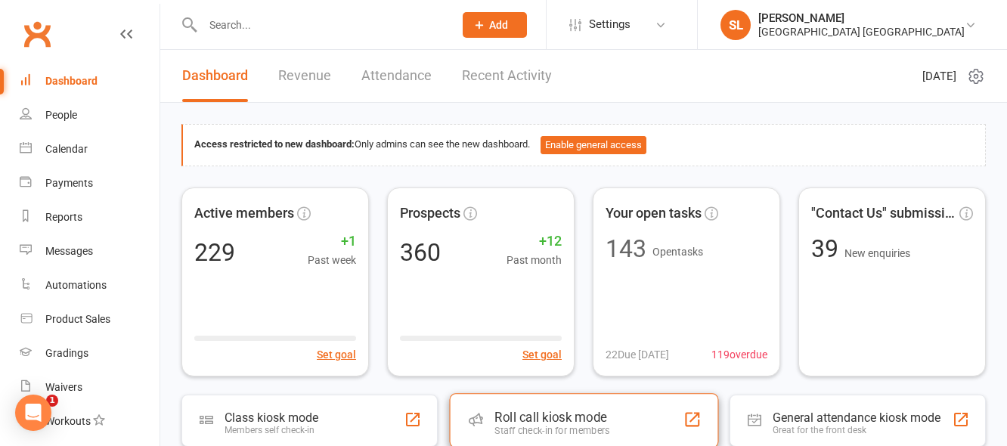
click at [522, 410] on div "Roll call kiosk mode" at bounding box center [551, 417] width 115 height 15
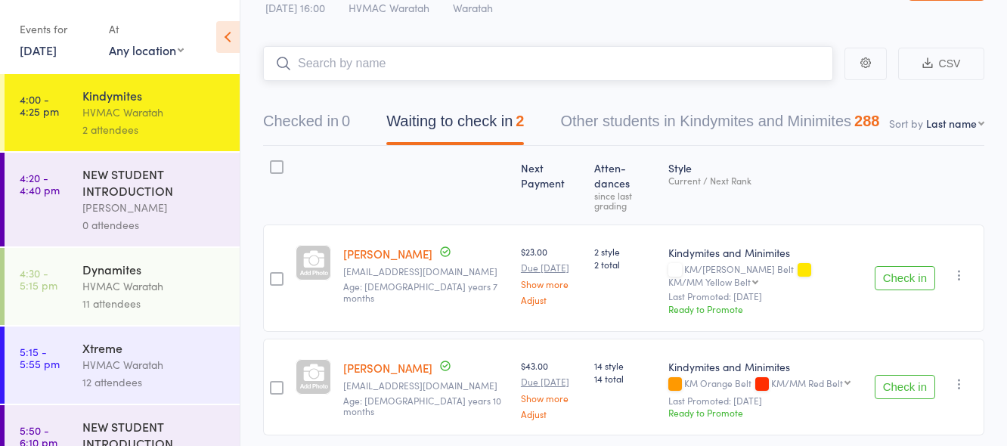
scroll to position [73, 0]
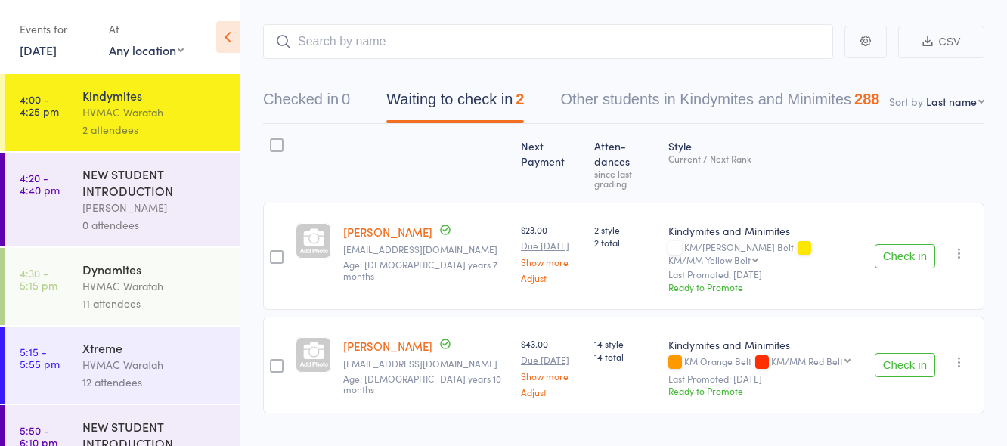
click at [174, 273] on div "Dynamites" at bounding box center [154, 269] width 144 height 17
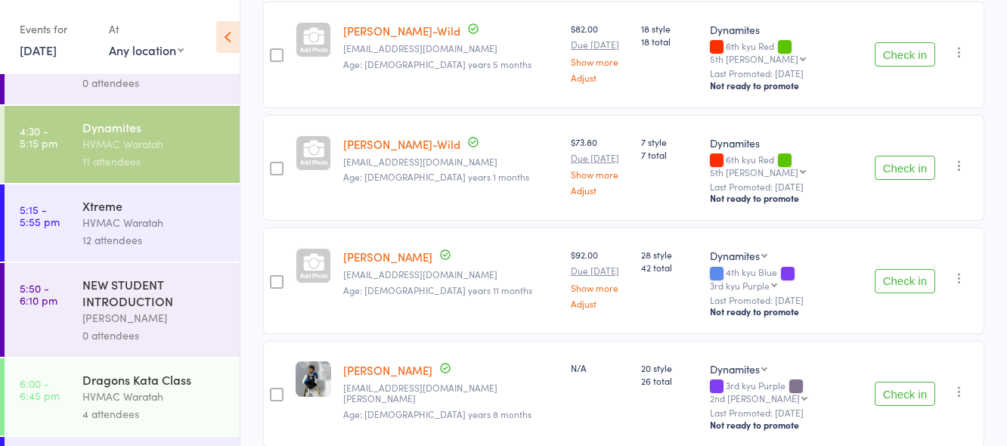
scroll to position [151, 0]
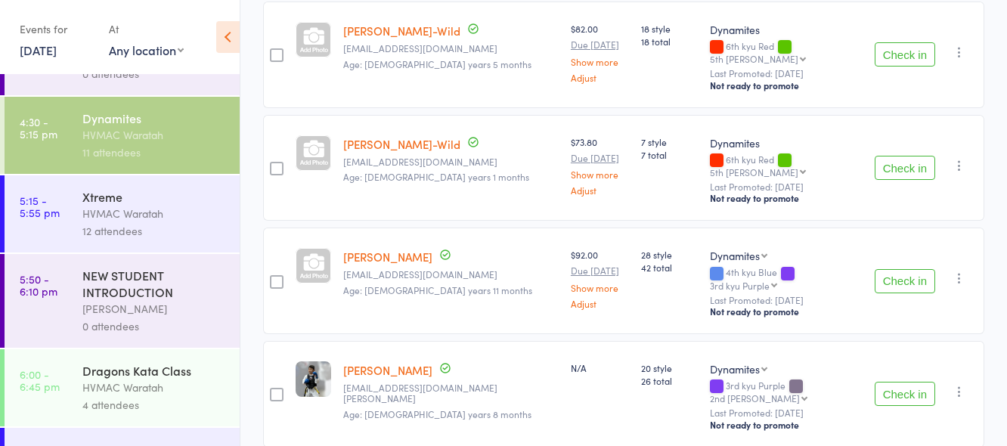
click at [184, 396] on div "4 attendees" at bounding box center [154, 404] width 144 height 17
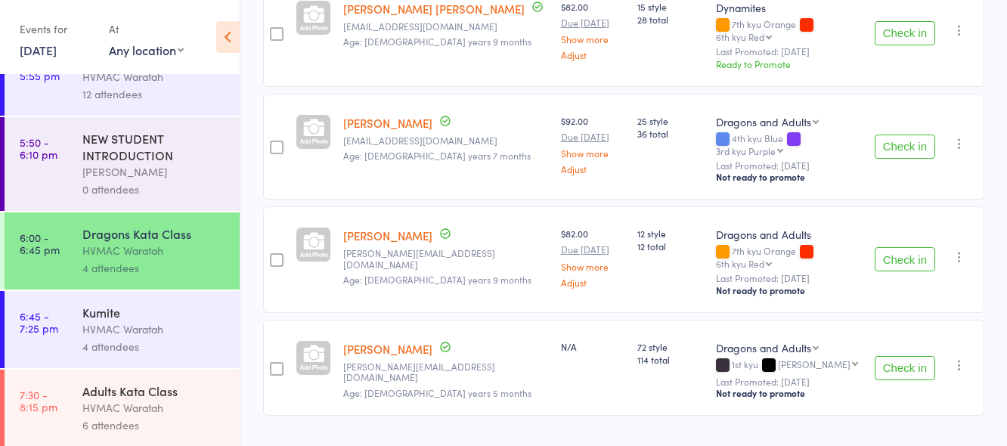
scroll to position [290, 0]
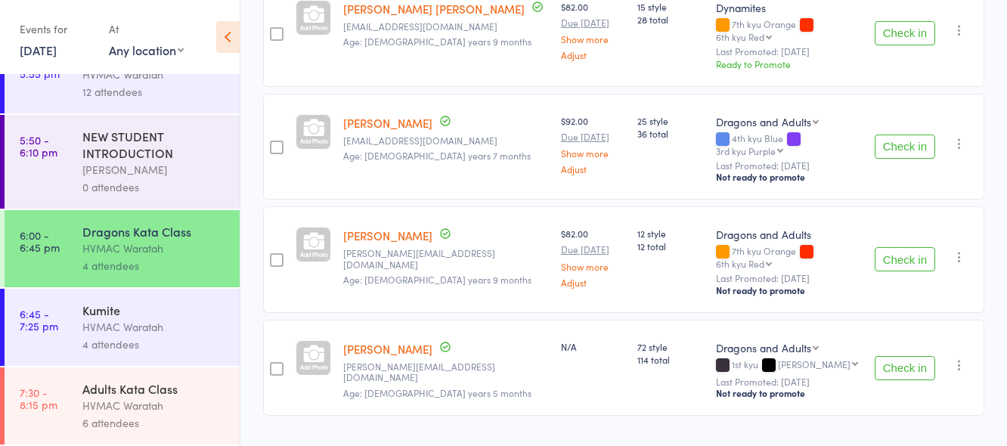
click at [204, 310] on div "Kumite" at bounding box center [154, 310] width 144 height 17
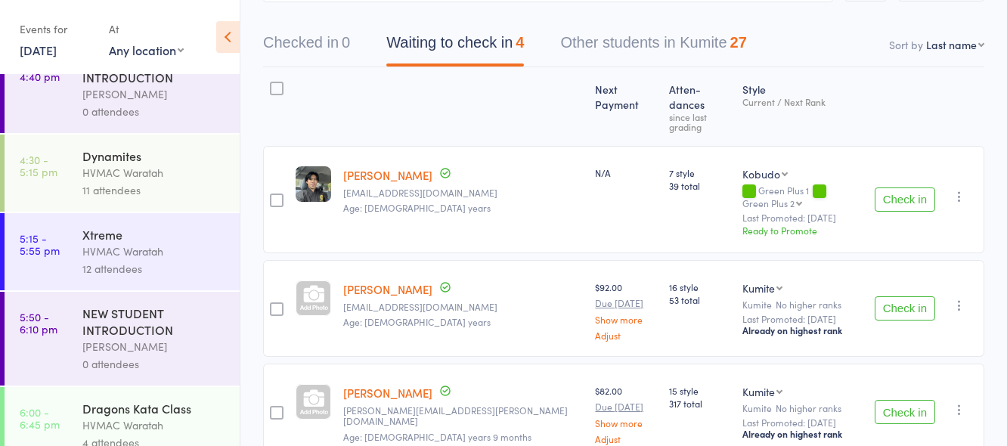
scroll to position [290, 0]
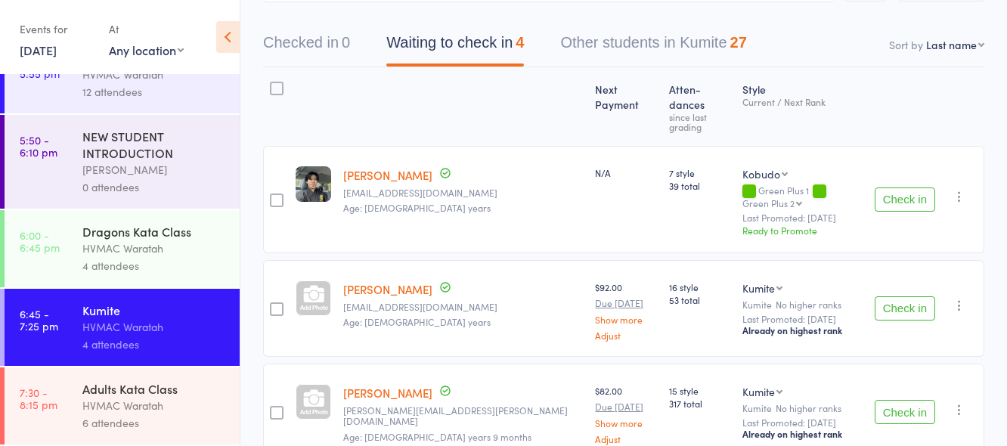
click at [196, 394] on div "Adults Kata Class" at bounding box center [154, 388] width 144 height 17
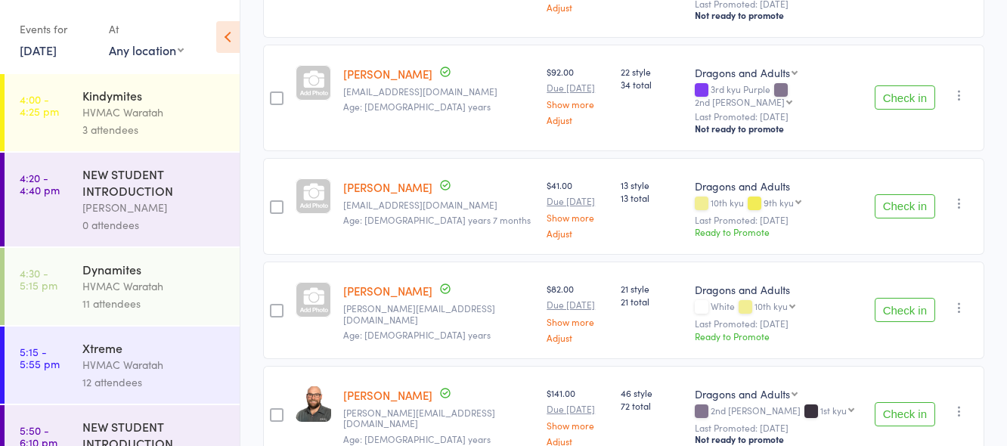
scroll to position [489, 0]
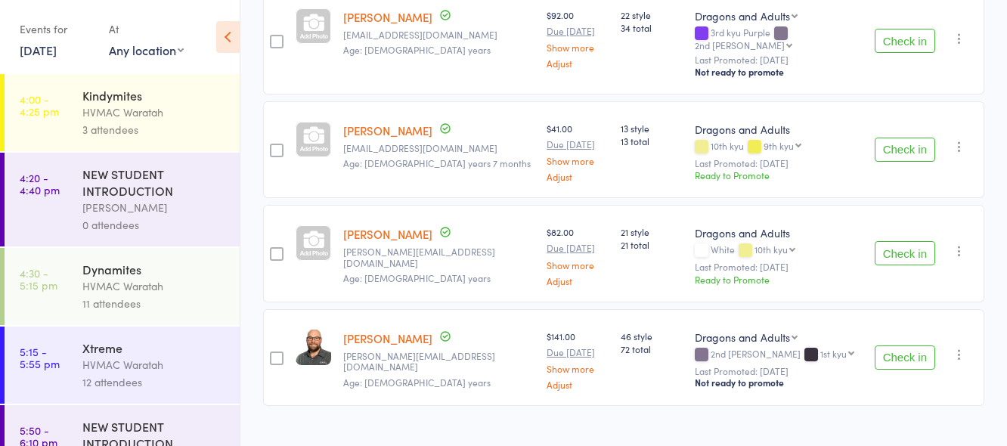
click at [172, 113] on div "HVMAC Waratah" at bounding box center [154, 112] width 144 height 17
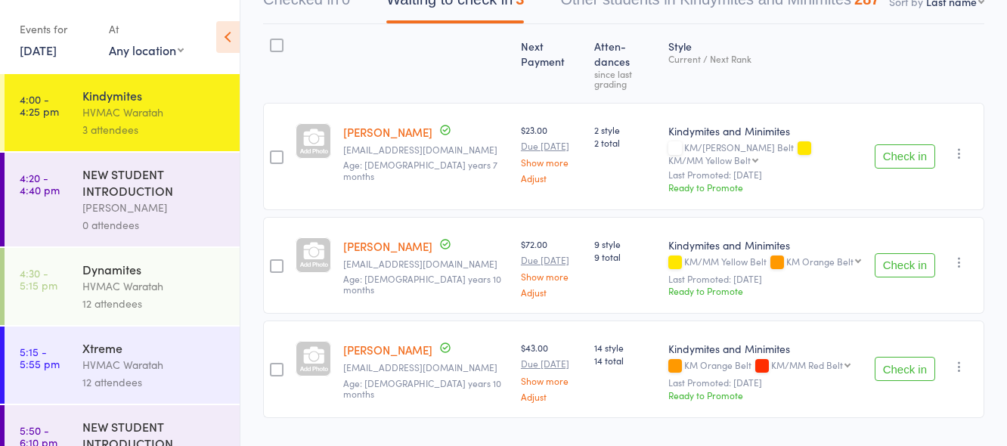
scroll to position [177, 0]
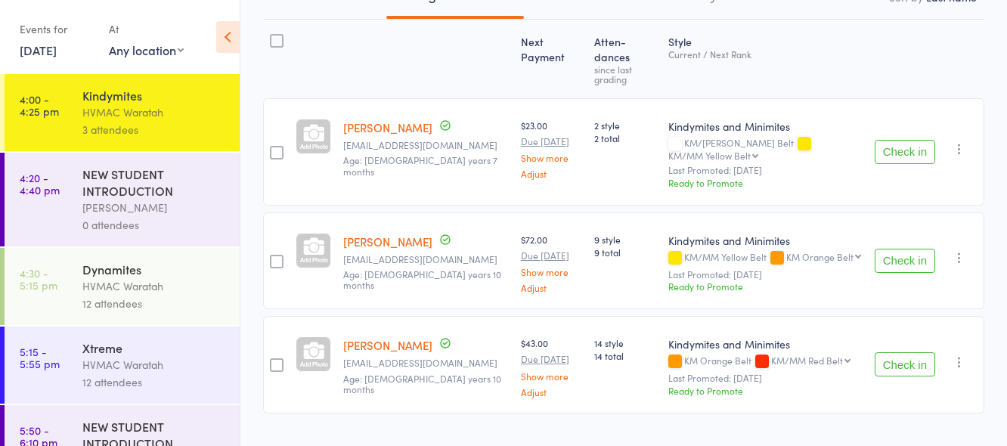
click at [906, 140] on button "Check in" at bounding box center [904, 152] width 60 height 24
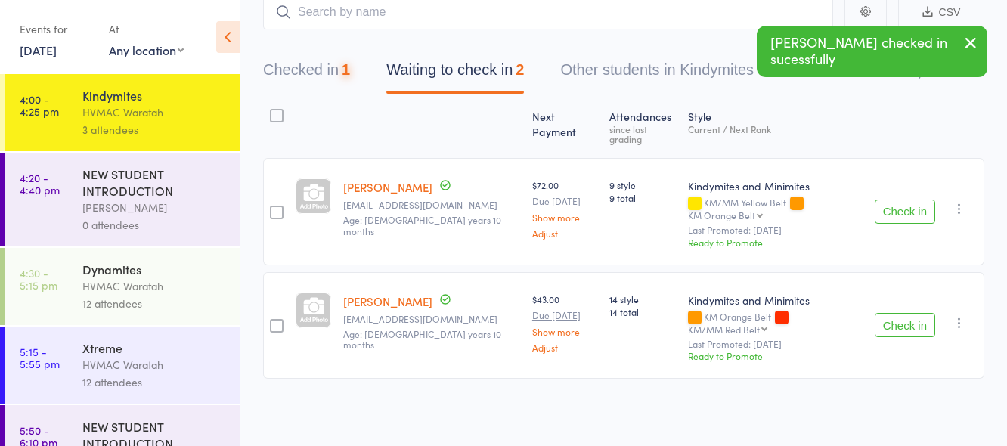
scroll to position [73, 0]
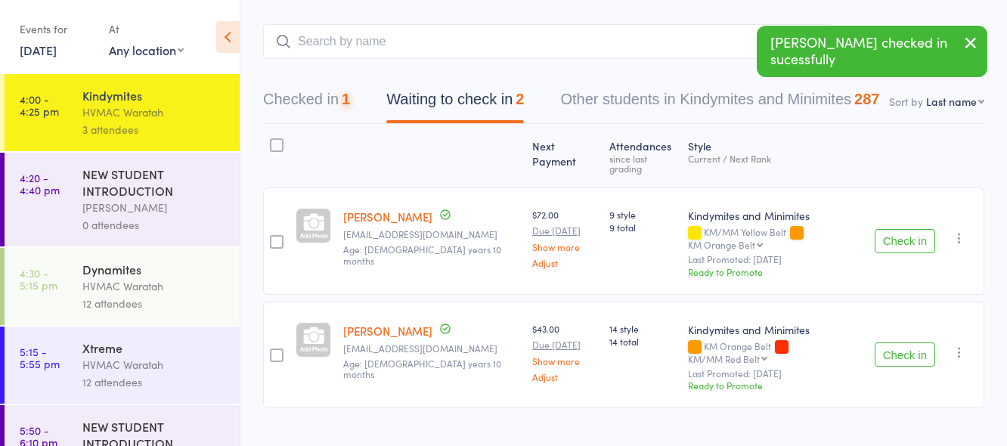
click at [917, 229] on button "Check in" at bounding box center [904, 241] width 60 height 24
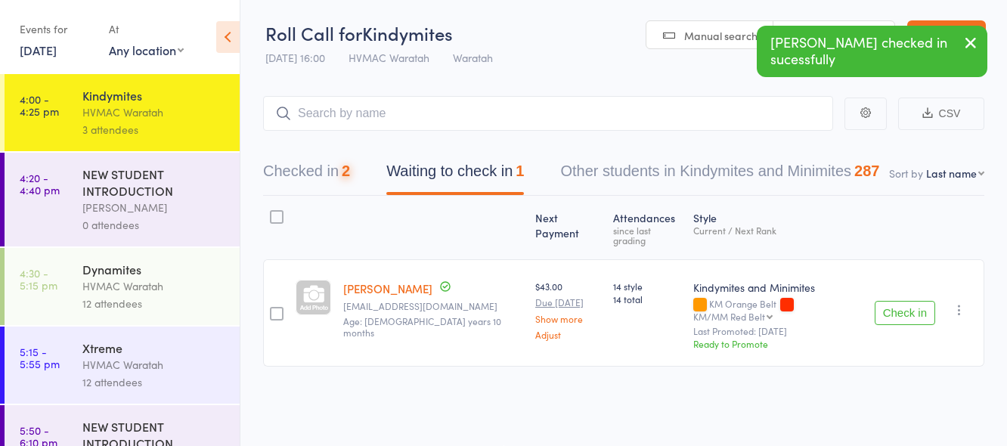
scroll to position [1, 0]
click at [902, 301] on button "Check in" at bounding box center [904, 313] width 60 height 24
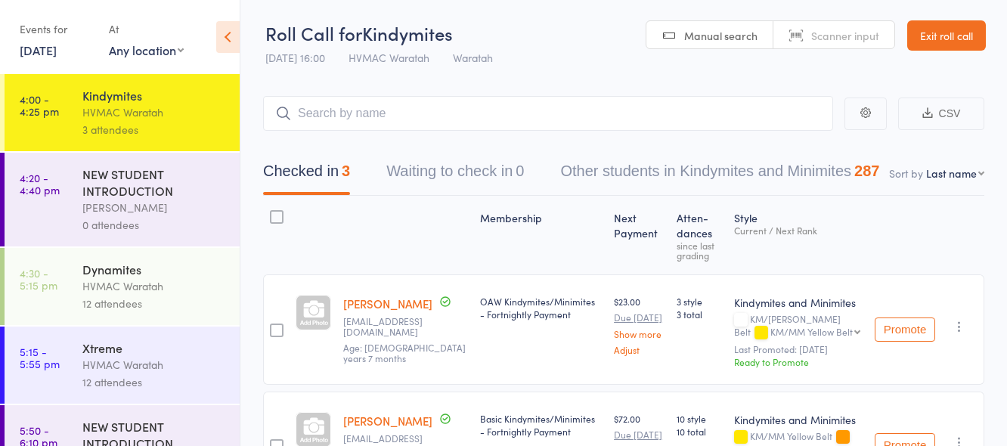
click at [155, 274] on div "Dynamites" at bounding box center [154, 269] width 144 height 17
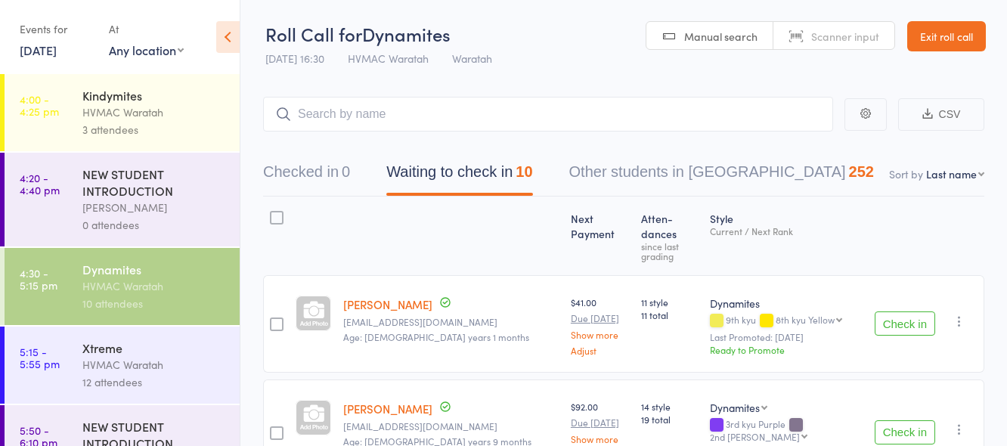
click at [141, 109] on div "HVMAC Waratah" at bounding box center [154, 112] width 144 height 17
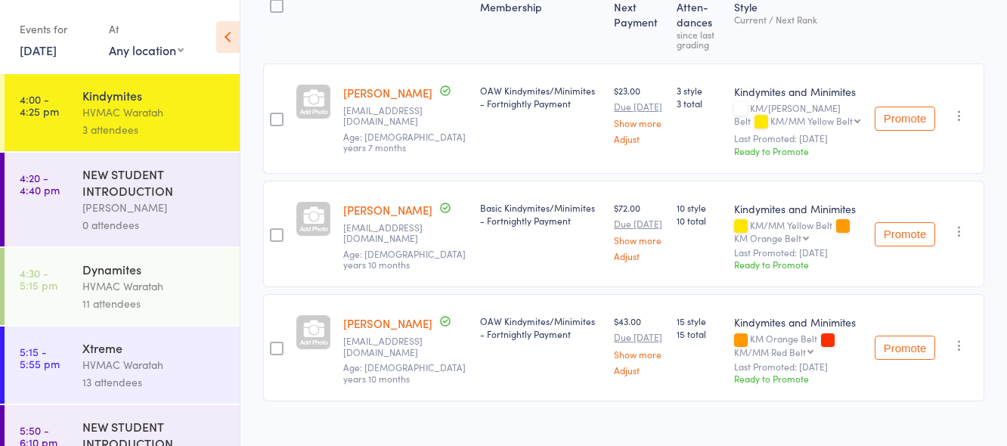
scroll to position [231, 0]
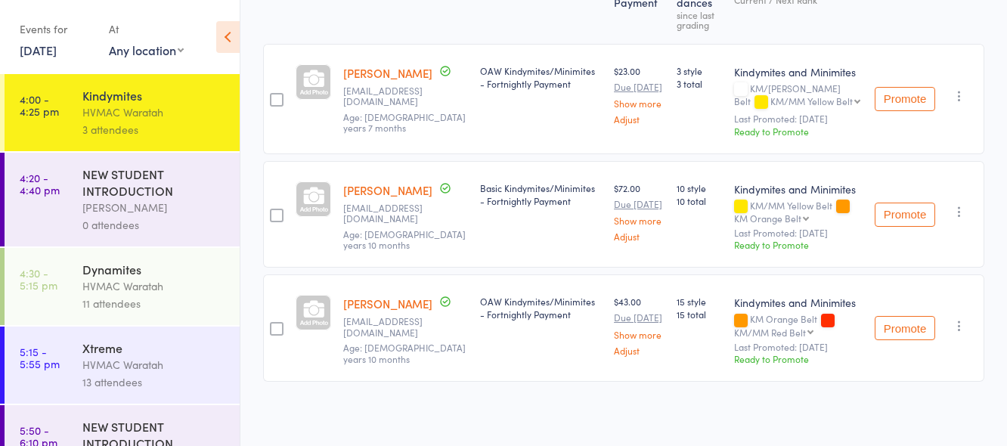
click at [166, 272] on div "Dynamites" at bounding box center [154, 269] width 144 height 17
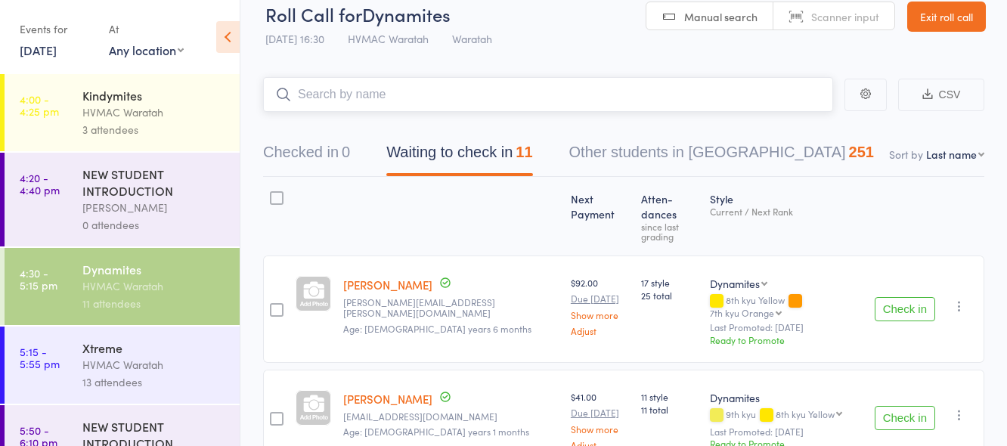
scroll to position [1, 0]
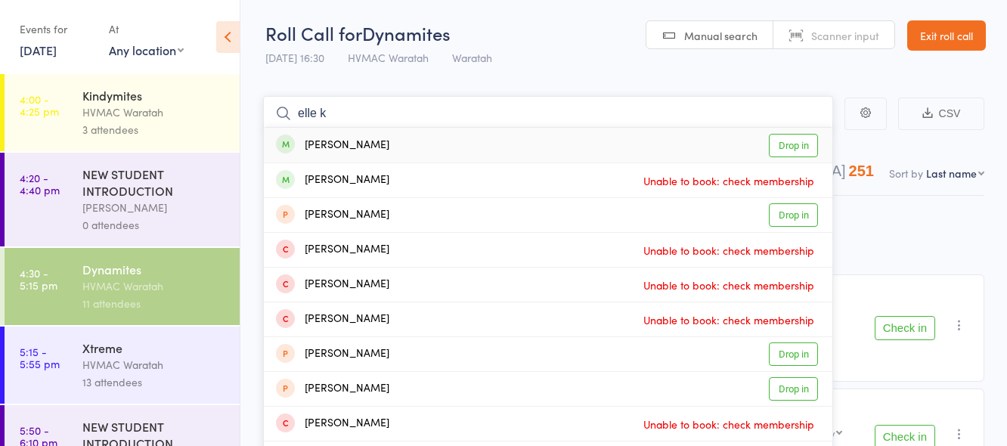
type input "elle k"
click at [783, 153] on link "Drop in" at bounding box center [793, 145] width 49 height 23
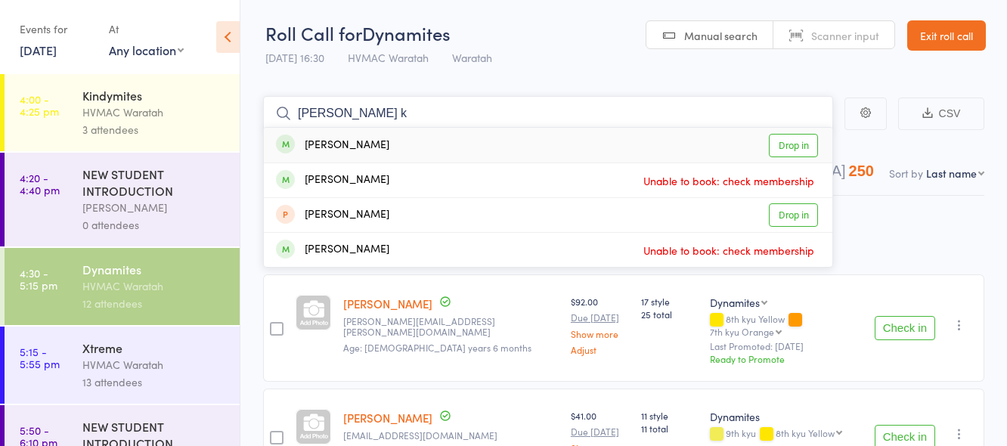
type input "lyla k"
click at [787, 143] on link "Drop in" at bounding box center [793, 145] width 49 height 23
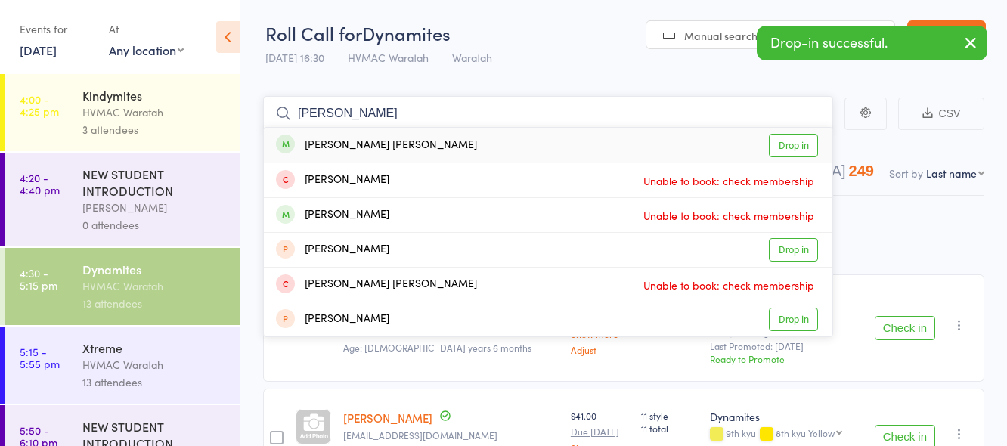
type input "bowie"
click at [789, 146] on link "Drop in" at bounding box center [793, 145] width 49 height 23
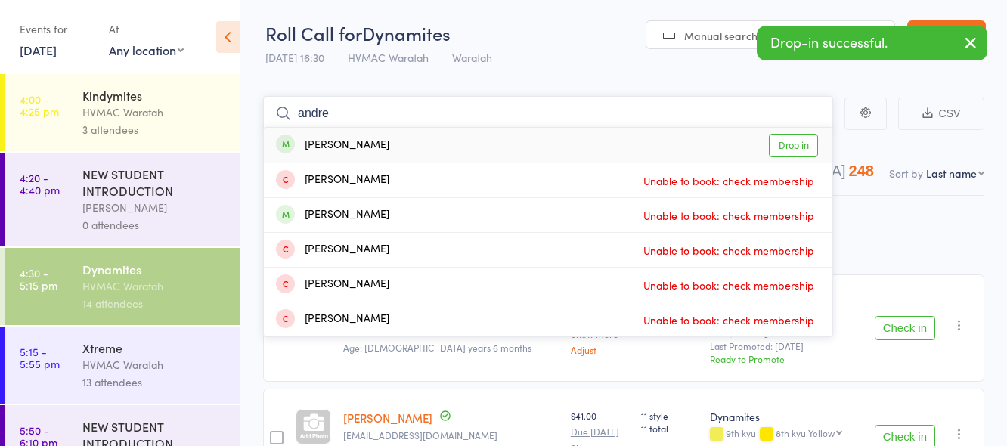
type input "andre"
click at [790, 142] on link "Drop in" at bounding box center [793, 145] width 49 height 23
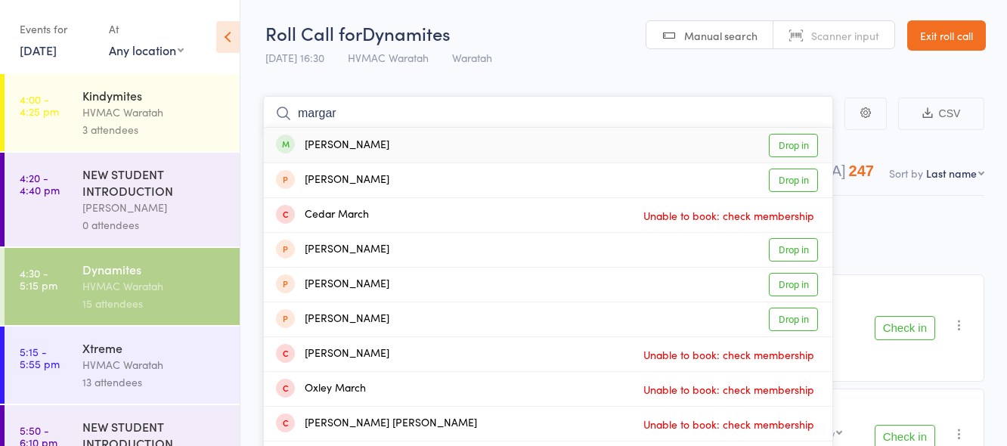
type input "margar"
click at [800, 144] on link "Drop in" at bounding box center [793, 145] width 49 height 23
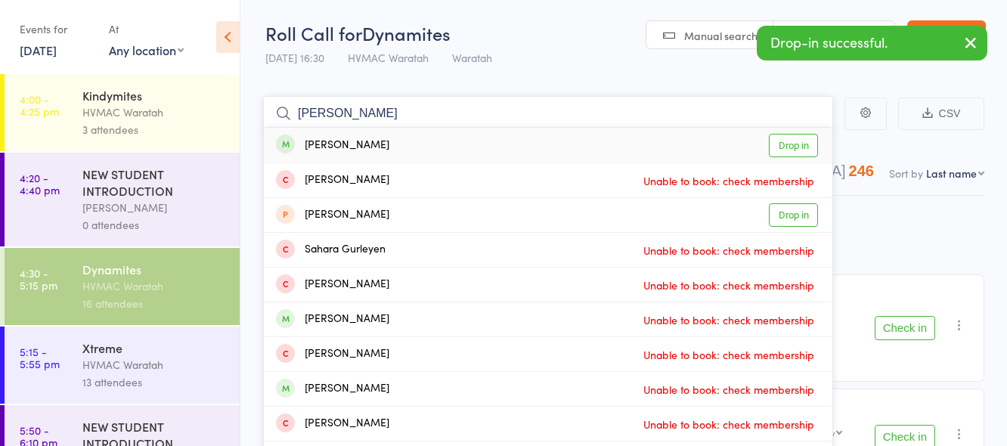
type input "sara"
click at [798, 144] on link "Drop in" at bounding box center [793, 145] width 49 height 23
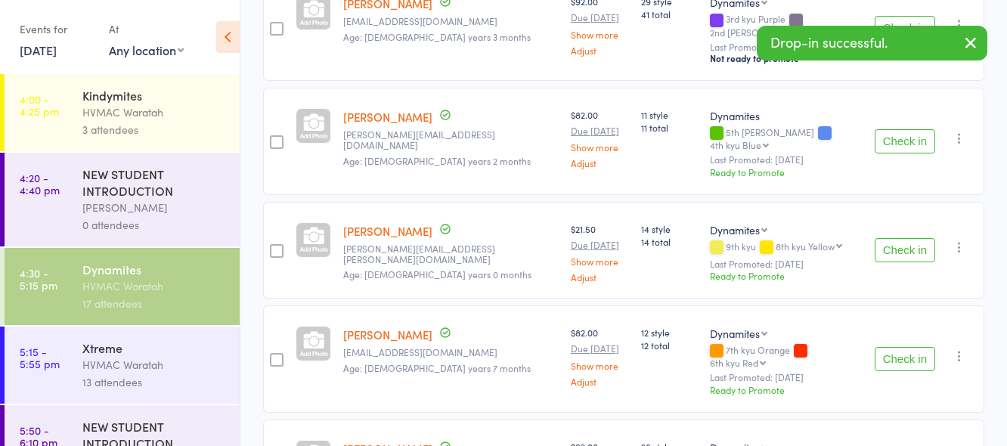
scroll to position [756, 0]
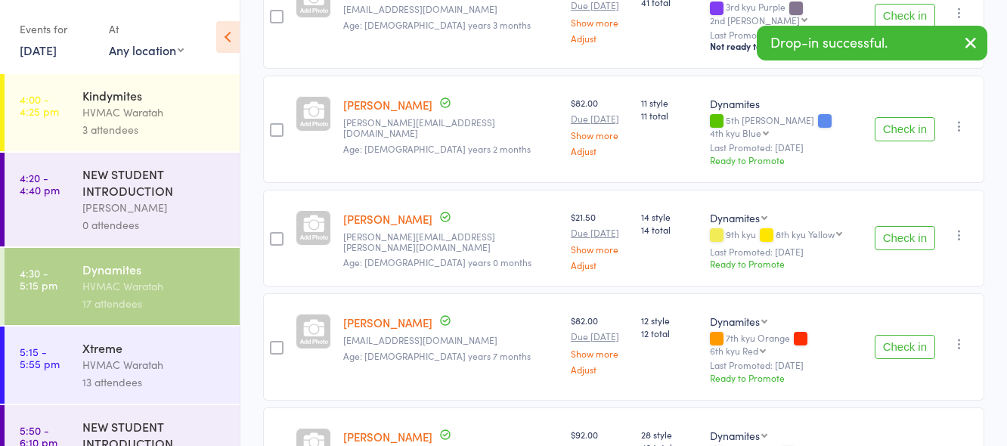
click at [899, 226] on button "Check in" at bounding box center [904, 238] width 60 height 24
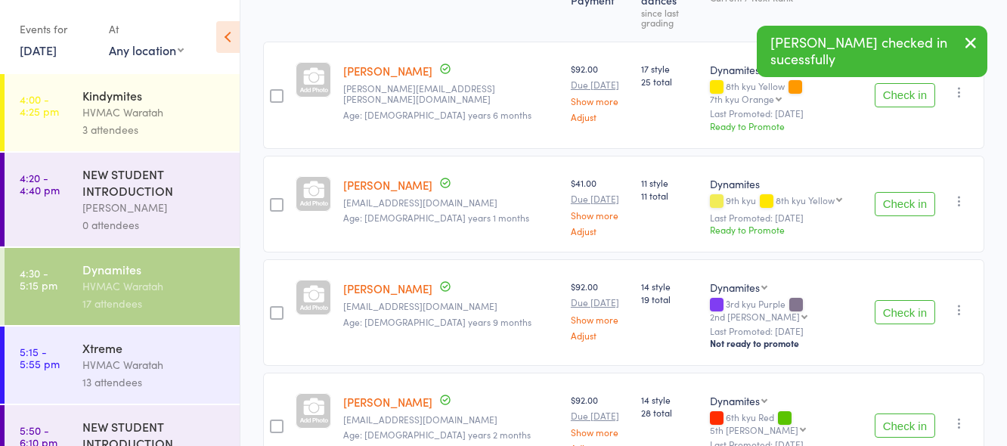
scroll to position [227, 0]
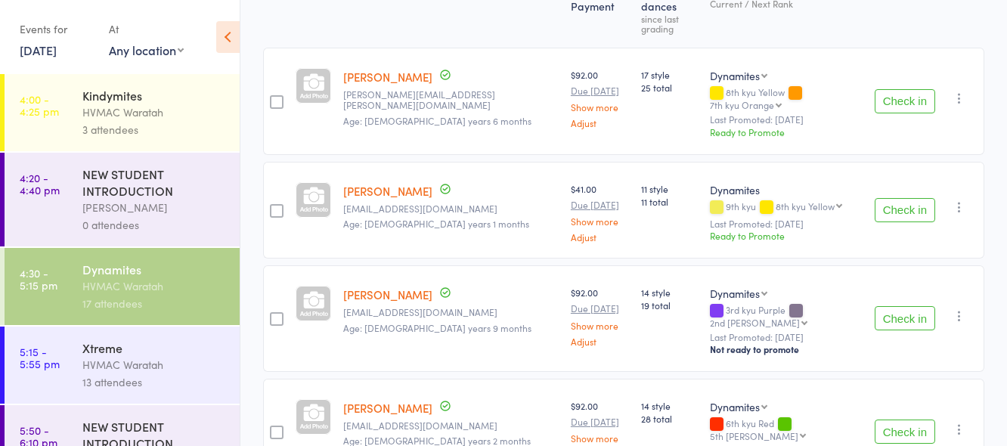
click at [905, 198] on button "Check in" at bounding box center [904, 210] width 60 height 24
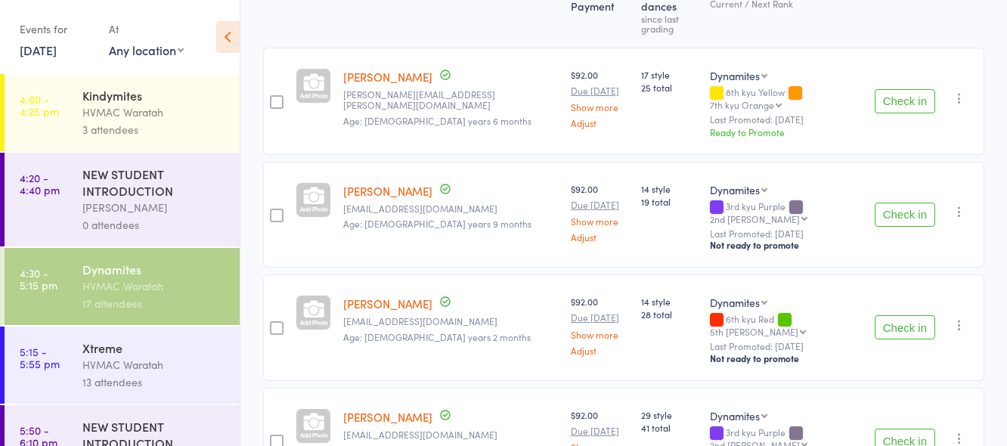
click at [896, 89] on button "Check in" at bounding box center [904, 101] width 60 height 24
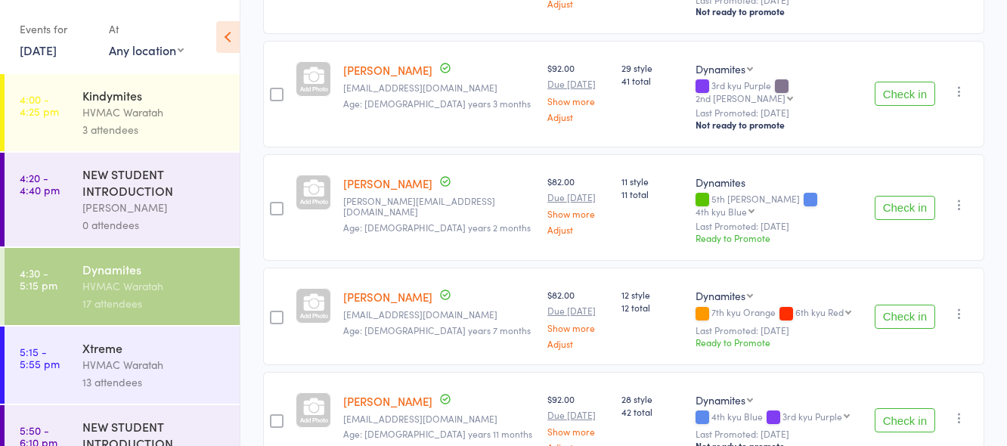
scroll to position [454, 0]
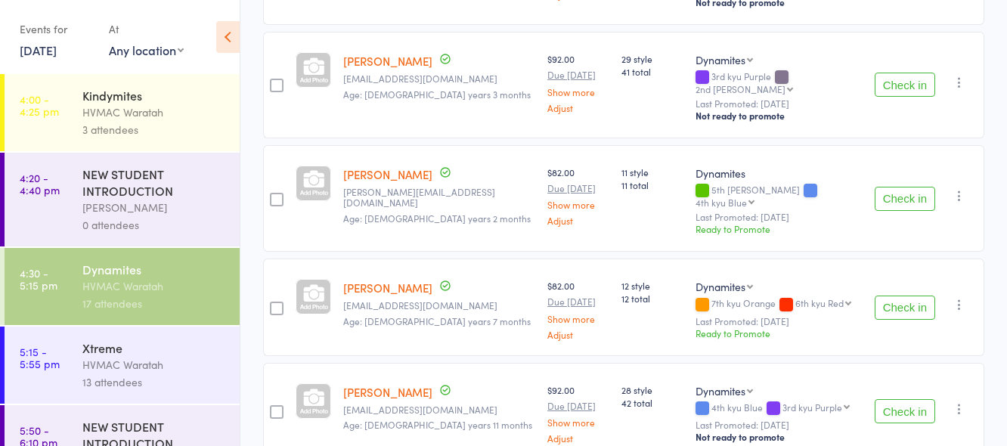
click at [895, 295] on button "Check in" at bounding box center [904, 307] width 60 height 24
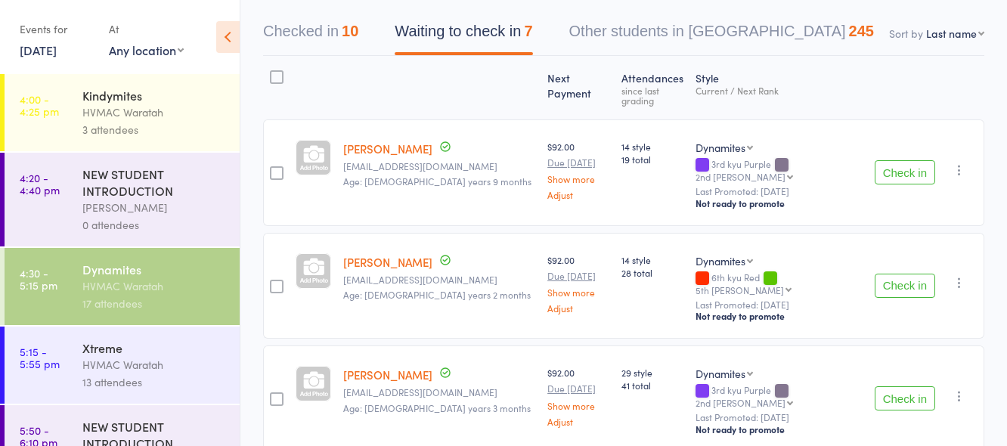
scroll to position [0, 0]
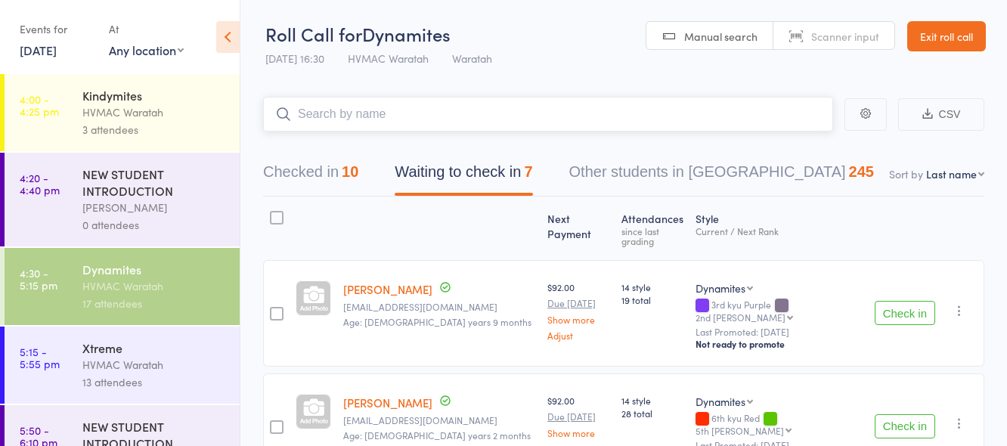
click at [327, 112] on input "search" at bounding box center [548, 114] width 570 height 35
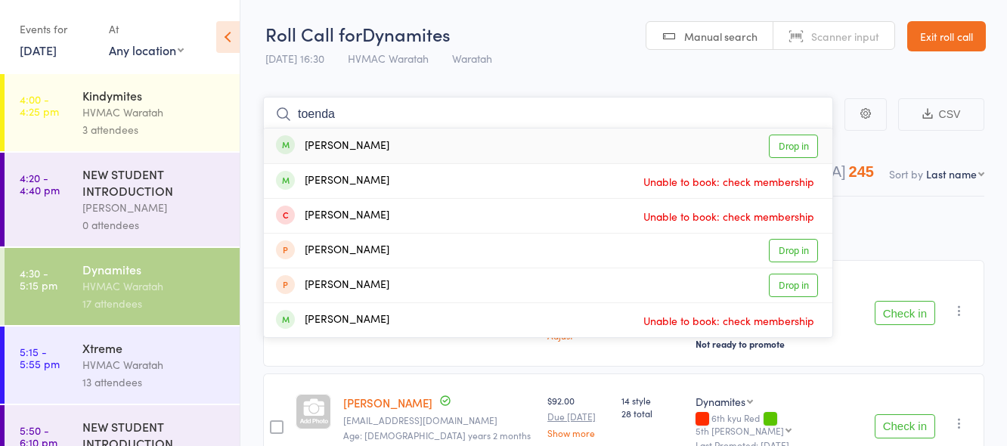
type input "toenda"
click at [784, 147] on link "Drop in" at bounding box center [793, 146] width 49 height 23
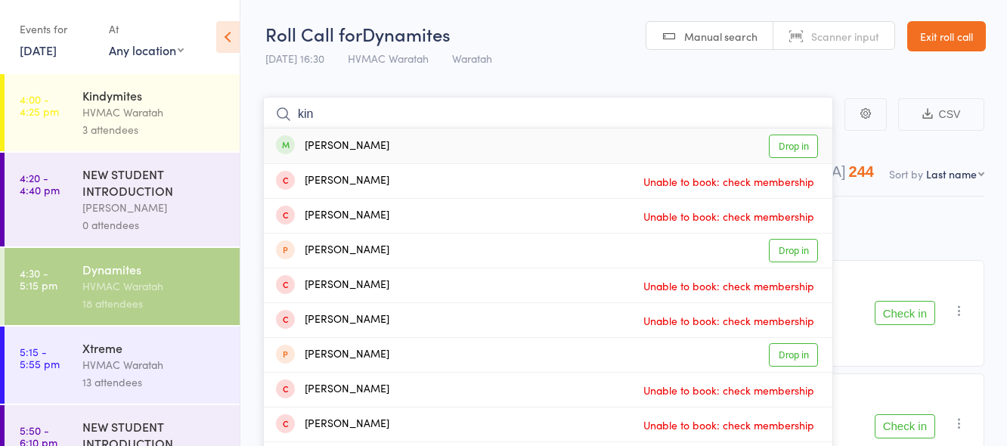
type input "kin"
click at [784, 144] on link "Drop in" at bounding box center [793, 146] width 49 height 23
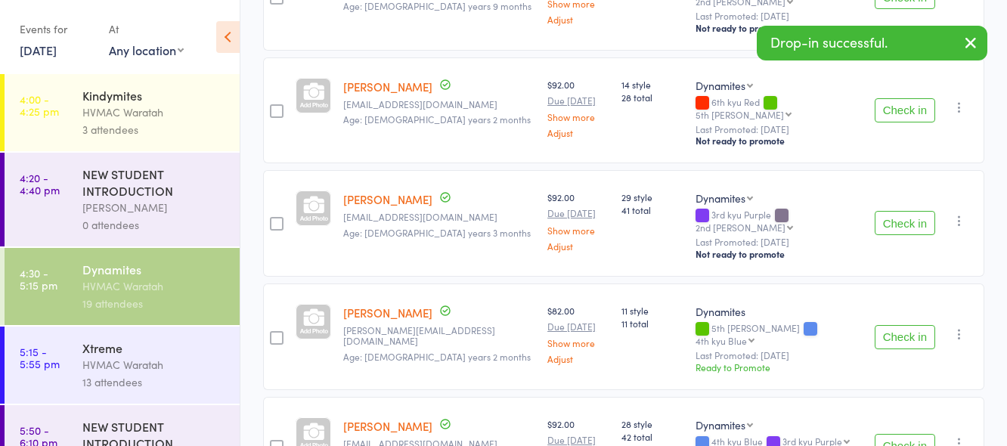
scroll to position [378, 0]
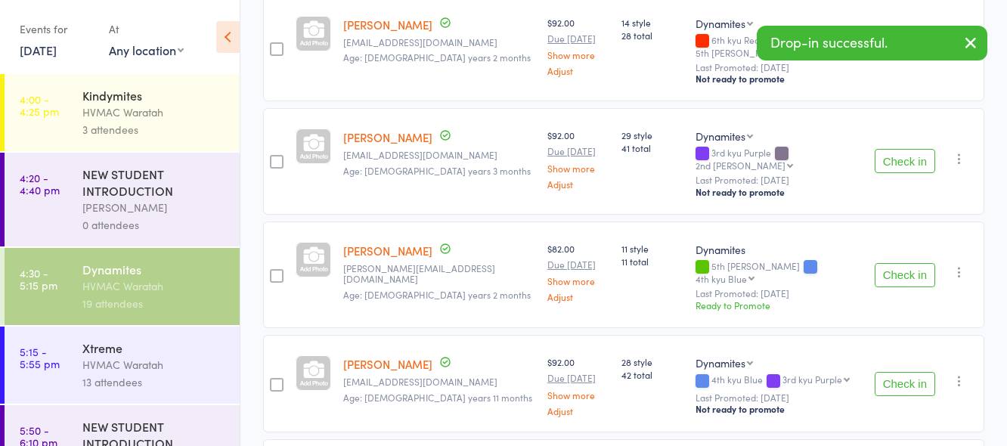
click at [902, 263] on button "Check in" at bounding box center [904, 275] width 60 height 24
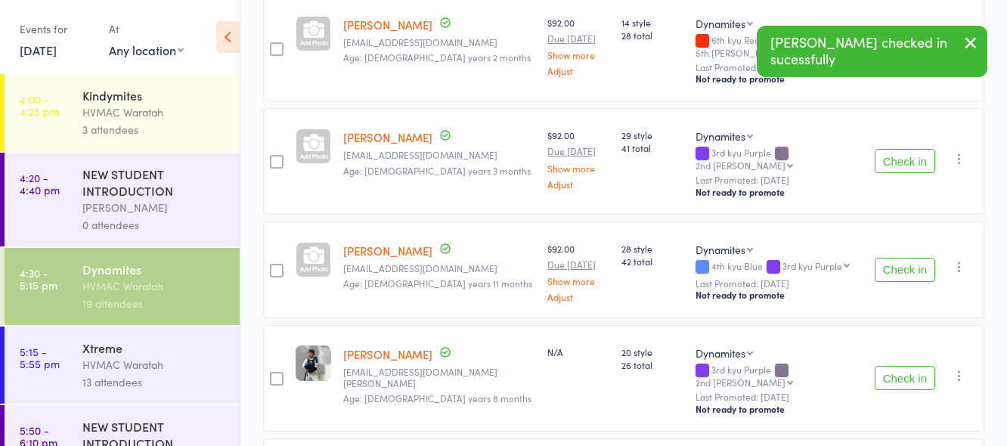
click at [902, 258] on button "Check in" at bounding box center [904, 270] width 60 height 24
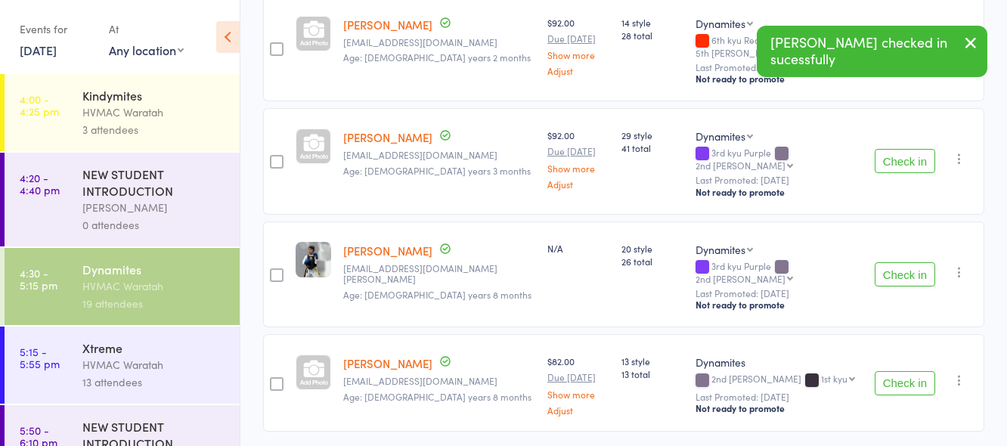
click at [905, 268] on button "Check in" at bounding box center [904, 274] width 60 height 24
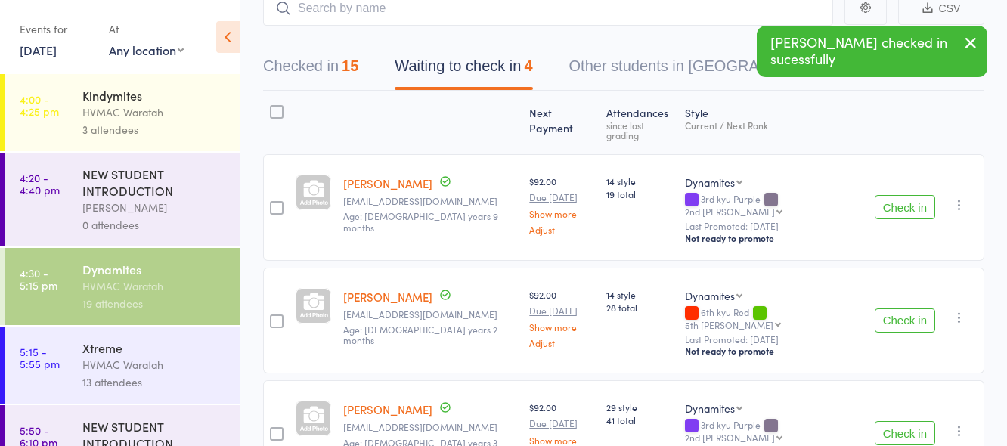
scroll to position [54, 0]
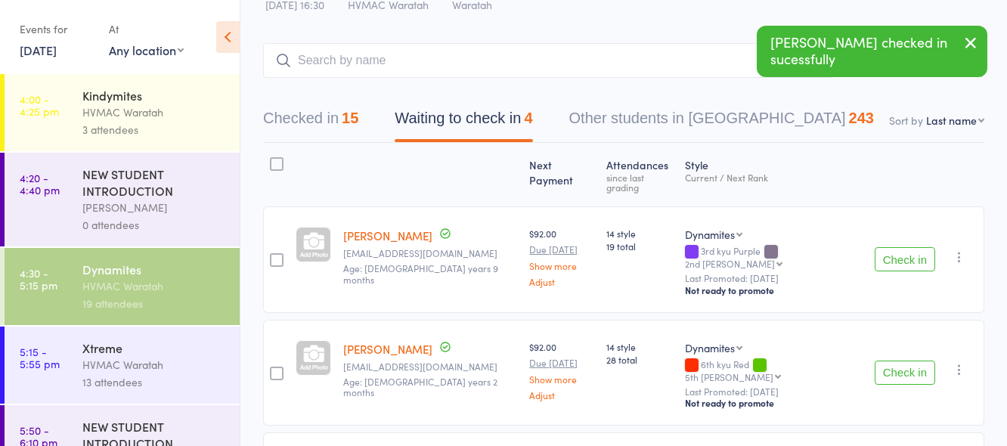
click at [906, 247] on button "Check in" at bounding box center [904, 259] width 60 height 24
click at [914, 360] on button "Check in" at bounding box center [904, 372] width 60 height 24
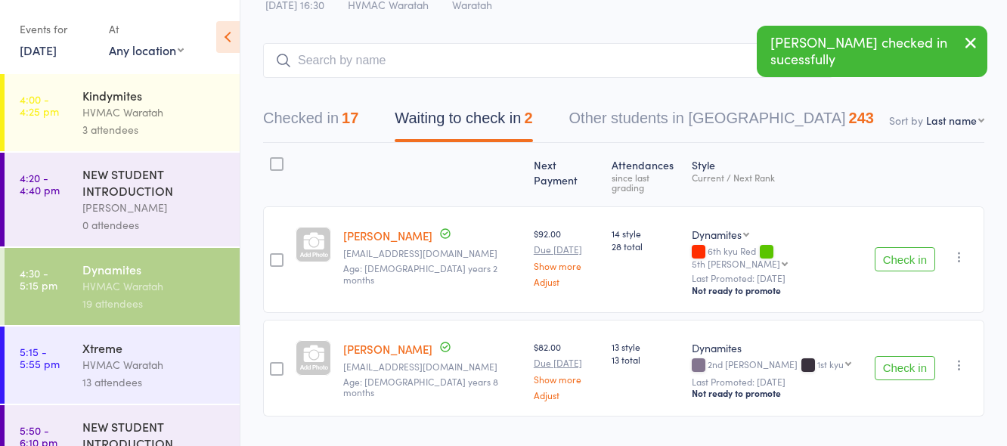
click at [416, 42] on main "CSV Checked in 17 Waiting to check in 2 Other students in Dynamites 243 Sort by…" at bounding box center [623, 251] width 766 height 463
click at [412, 50] on input "search" at bounding box center [548, 60] width 570 height 35
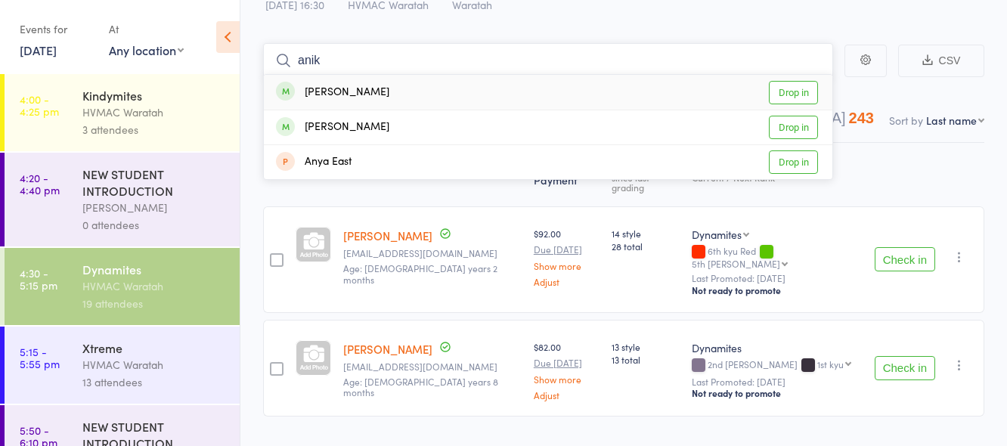
type input "anik"
click at [782, 88] on link "Drop in" at bounding box center [793, 92] width 49 height 23
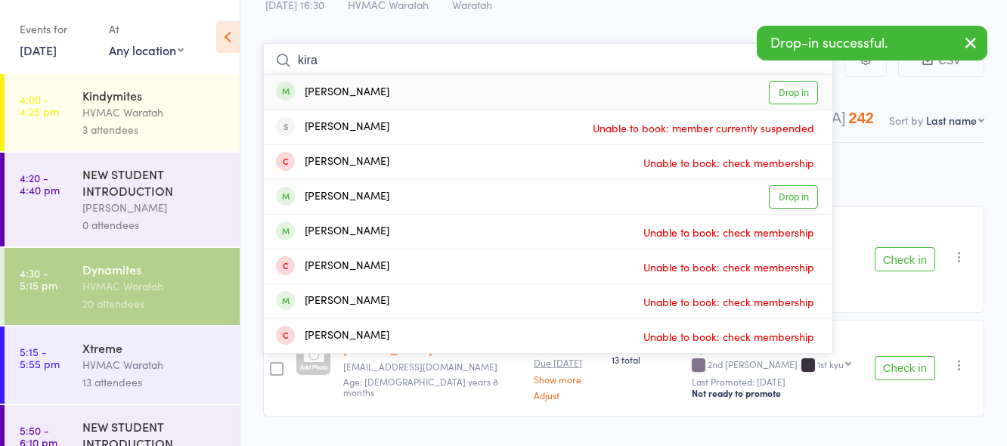
type input "kira"
click at [788, 86] on link "Drop in" at bounding box center [793, 92] width 49 height 23
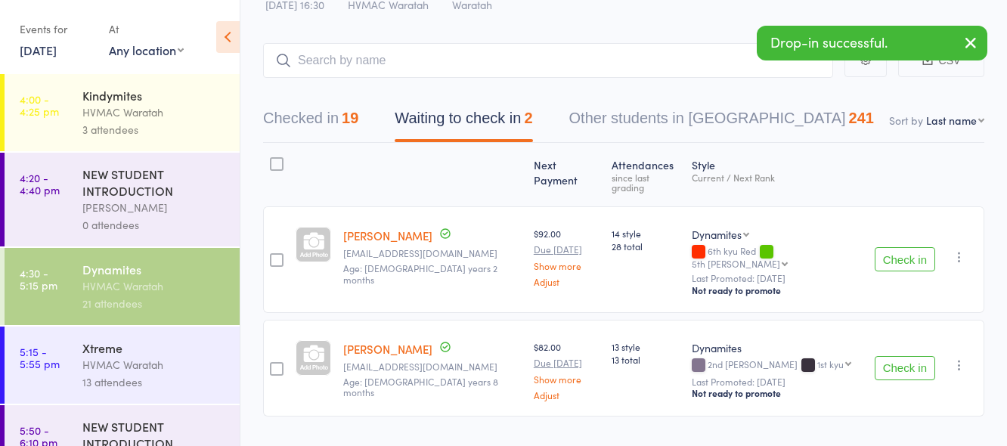
click at [906, 356] on button "Check in" at bounding box center [904, 368] width 60 height 24
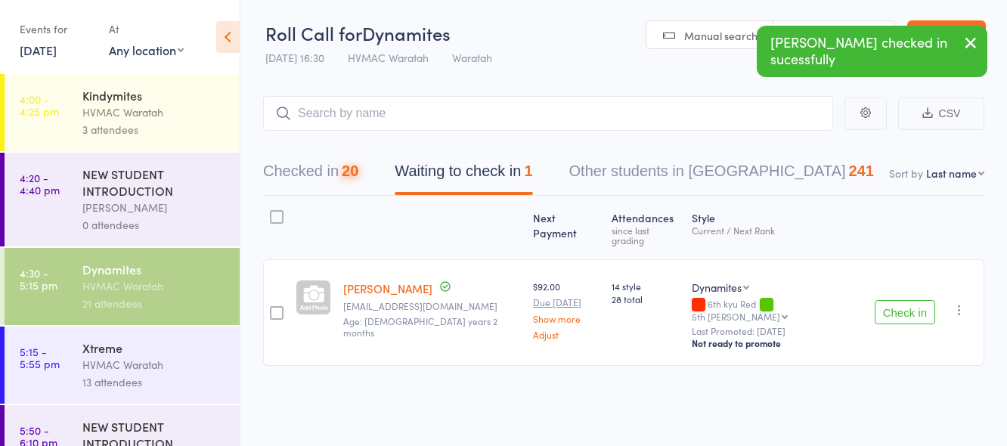
scroll to position [1, 0]
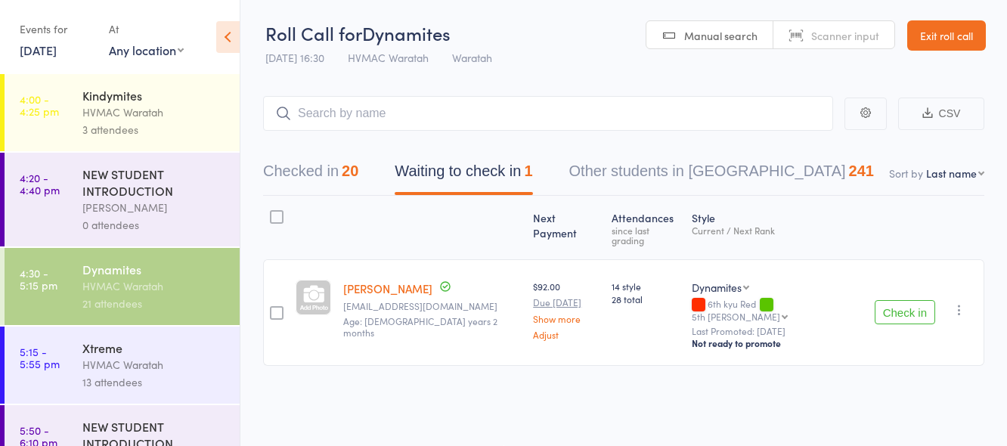
click at [956, 302] on icon "button" at bounding box center [958, 309] width 15 height 15
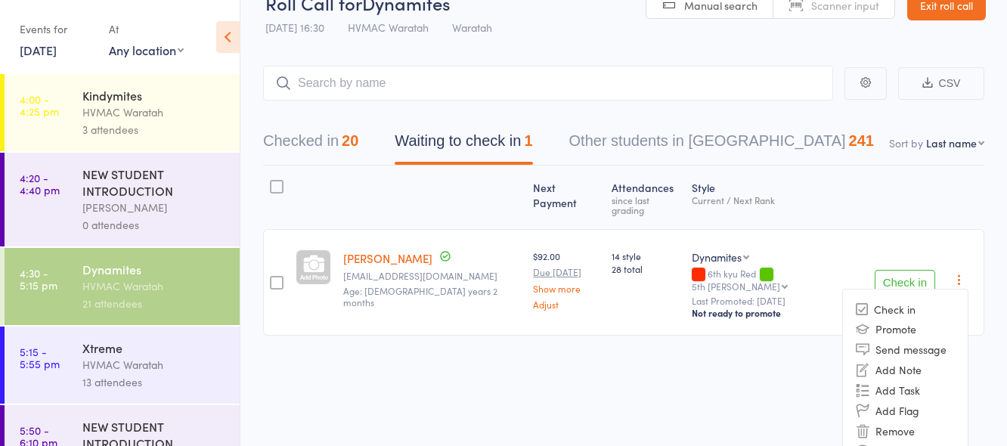
scroll to position [44, 0]
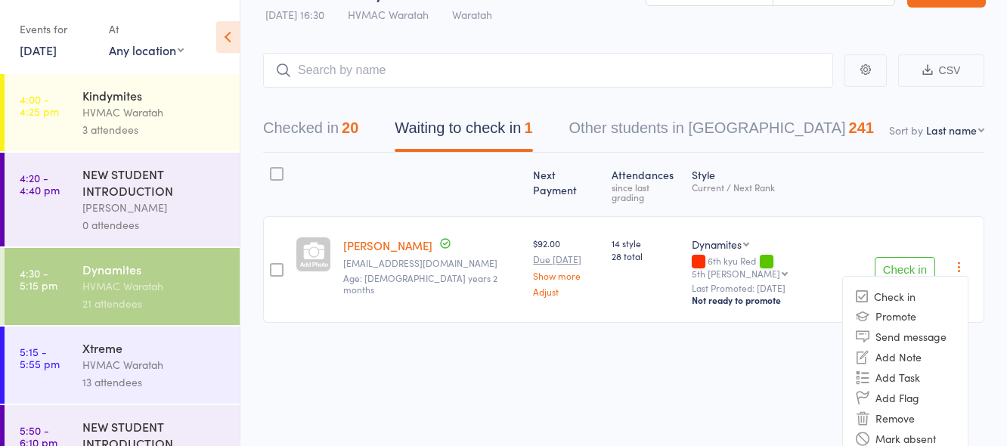
click at [648, 362] on div "Next Payment Atten­dances since last grading Style Current / Next Rank Sebastia…" at bounding box center [623, 271] width 721 height 237
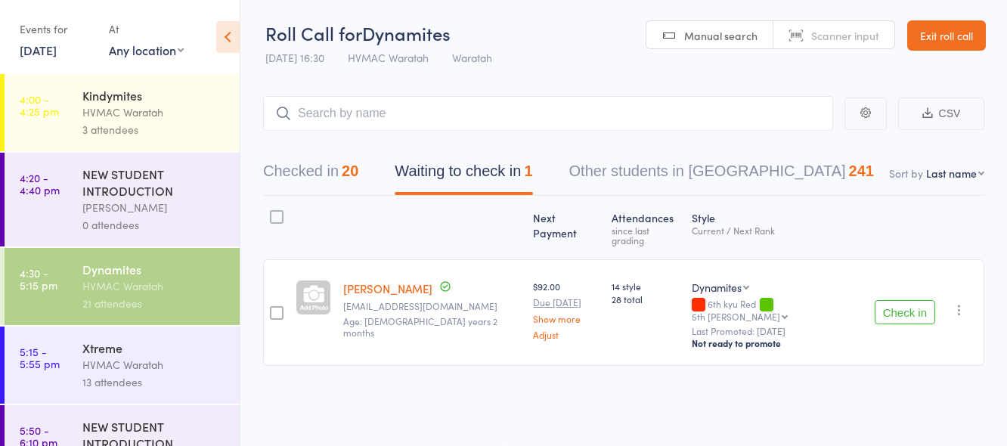
click at [897, 300] on button "Check in" at bounding box center [904, 312] width 60 height 24
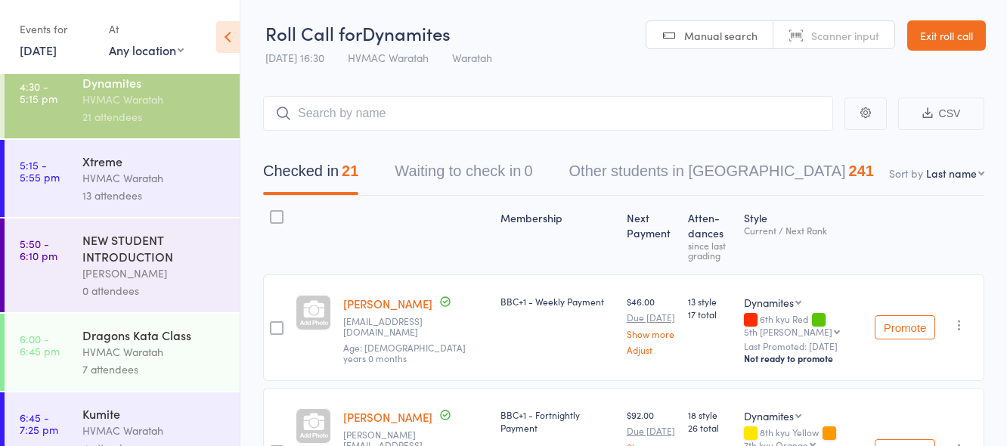
scroll to position [227, 0]
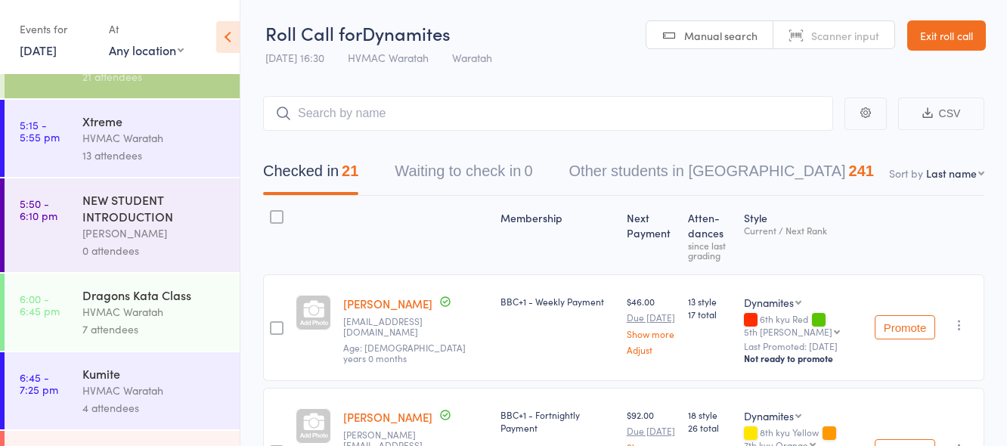
click at [173, 135] on div "HVMAC Waratah" at bounding box center [154, 137] width 144 height 17
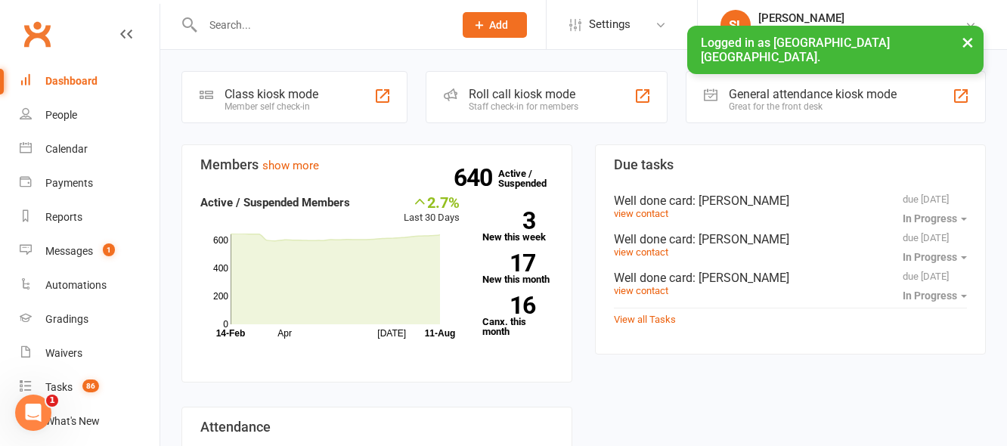
click at [238, 23] on input "text" at bounding box center [320, 24] width 245 height 21
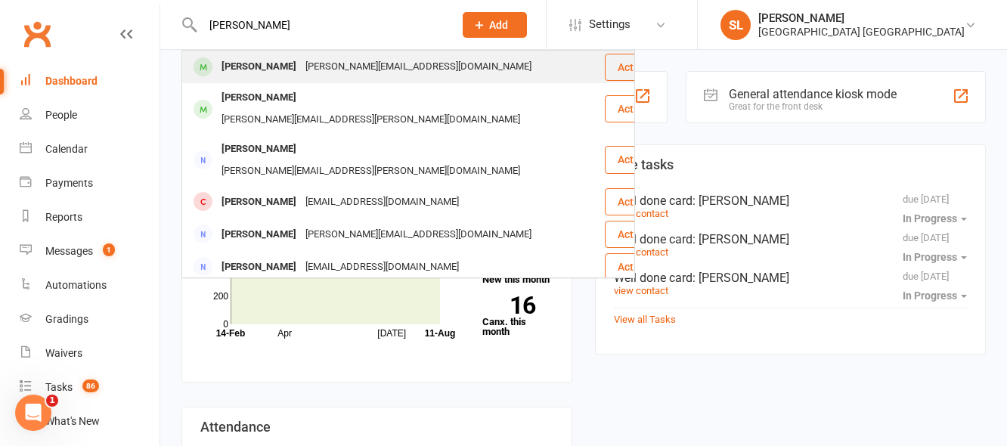
type input "amanda newl"
click at [283, 62] on div "Amanda Newlands" at bounding box center [259, 67] width 84 height 22
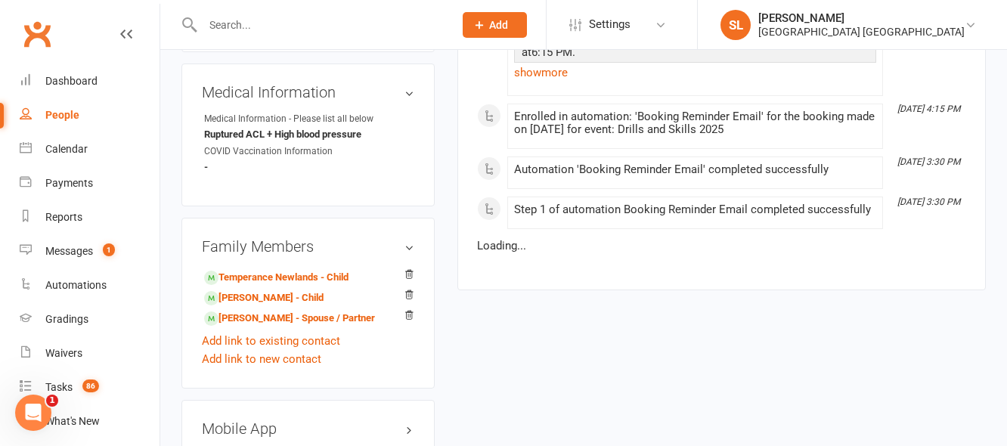
scroll to position [1814, 0]
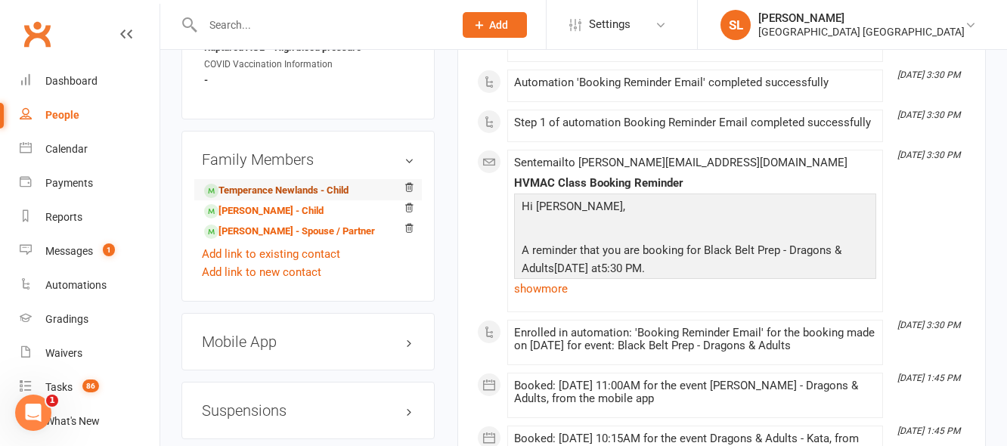
click at [286, 199] on link "Temperance Newlands - Child" at bounding box center [276, 191] width 144 height 16
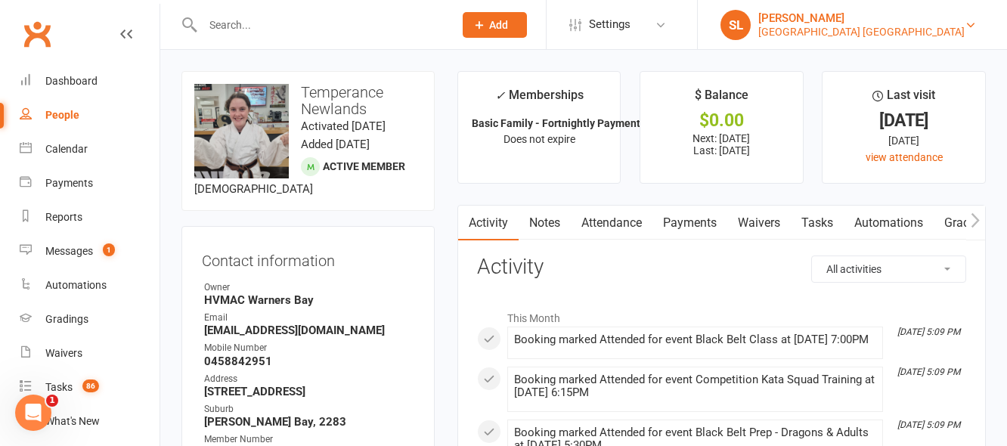
click at [963, 21] on div "[PERSON_NAME]" at bounding box center [861, 18] width 206 height 14
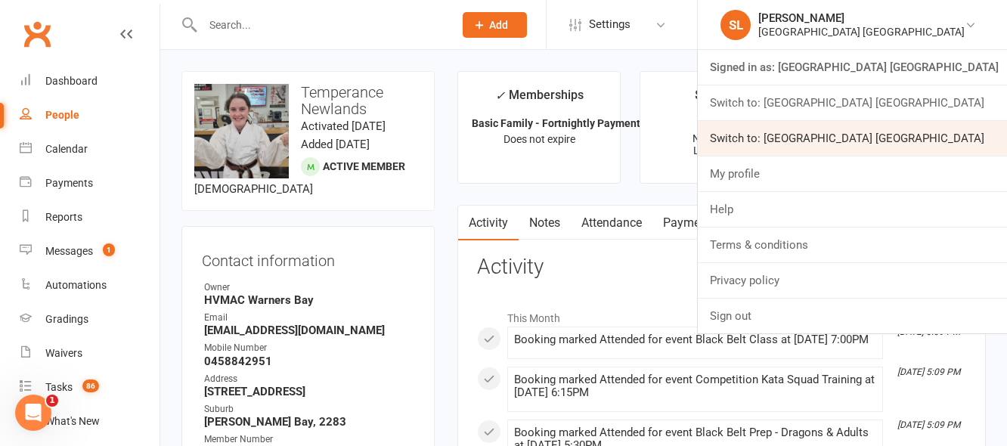
click at [861, 134] on link "Switch to: [GEOGRAPHIC_DATA] [GEOGRAPHIC_DATA]" at bounding box center [852, 138] width 309 height 35
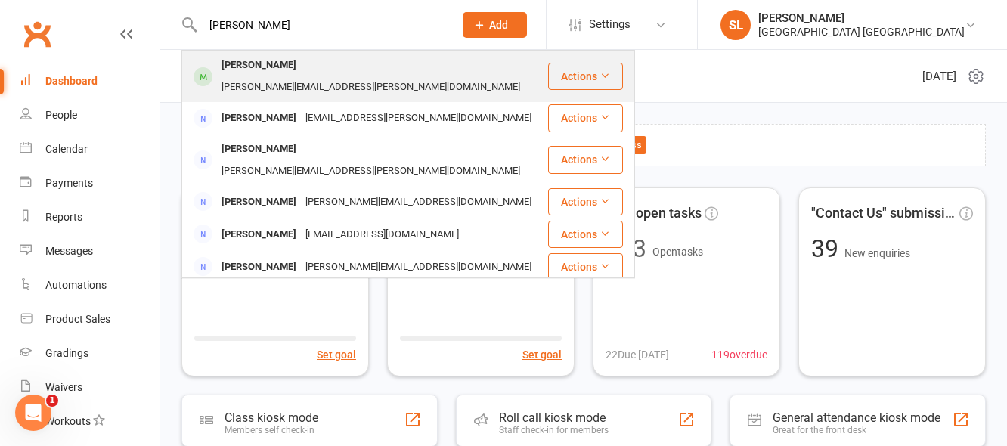
type input "tricia"
click at [251, 63] on div "Tricia Linstrom" at bounding box center [259, 65] width 84 height 22
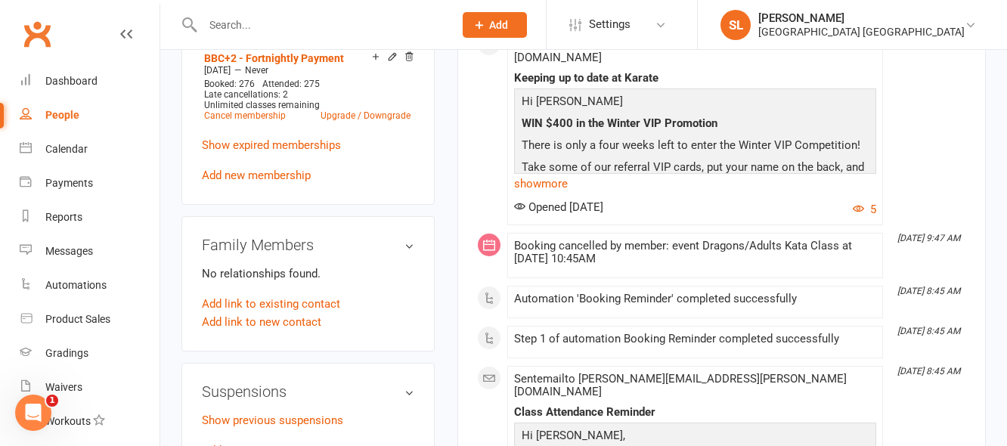
scroll to position [1587, 0]
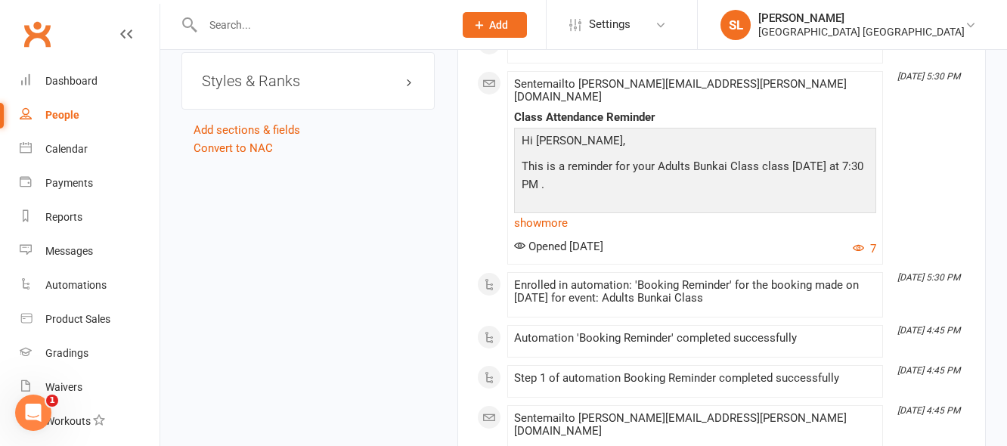
click at [280, 89] on h3 "Styles & Ranks" at bounding box center [308, 81] width 212 height 17
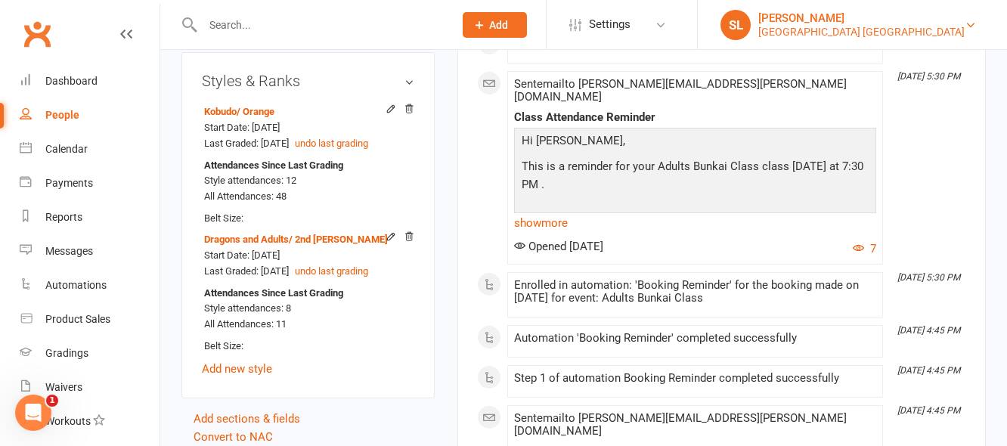
click at [926, 27] on div "[GEOGRAPHIC_DATA] [GEOGRAPHIC_DATA]" at bounding box center [861, 32] width 206 height 14
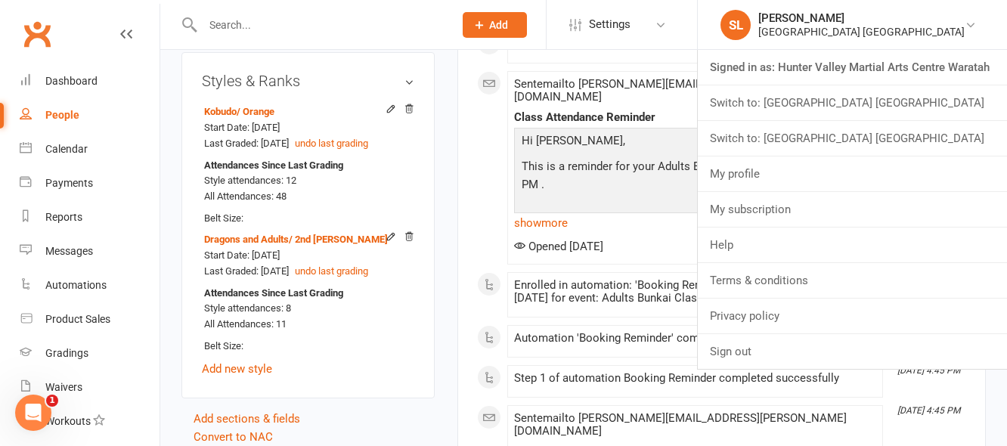
click at [942, 138] on link "Switch to: [GEOGRAPHIC_DATA] [GEOGRAPHIC_DATA]" at bounding box center [852, 138] width 309 height 35
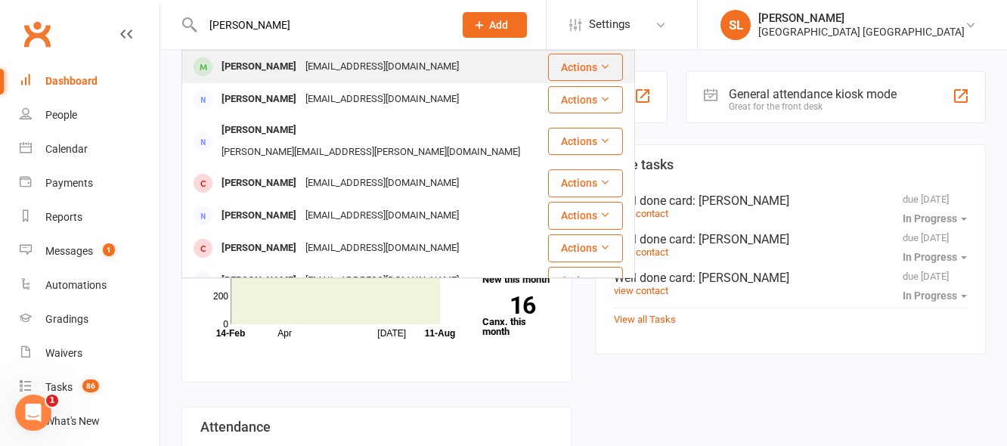
type input "emily keane"
click at [261, 67] on div "Emily Keane" at bounding box center [259, 67] width 84 height 22
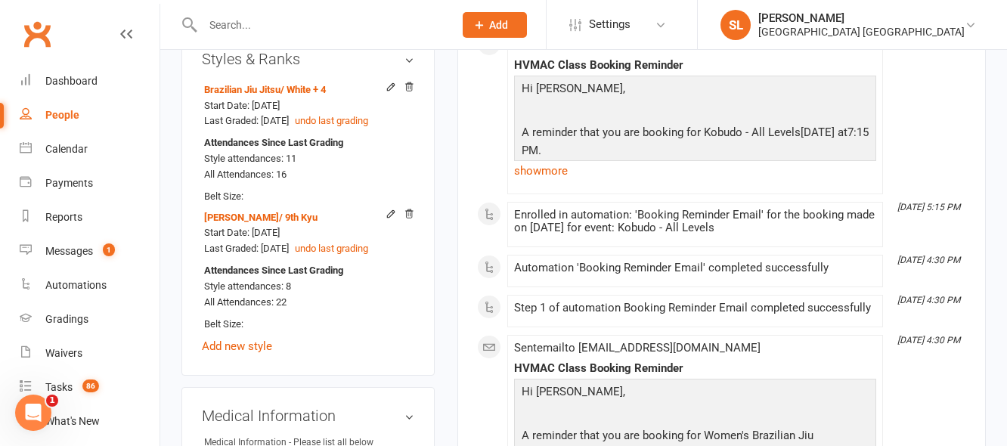
scroll to position [982, 0]
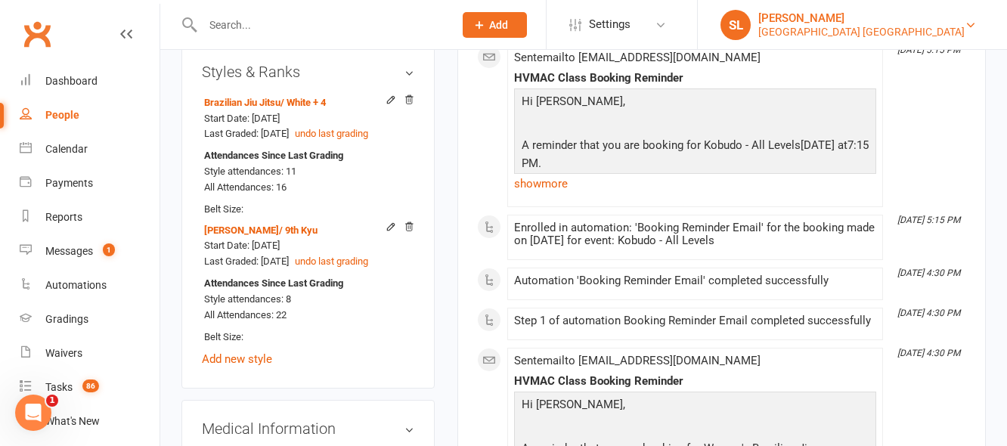
click at [942, 28] on div "Hunter Valley Martial Arts Centre Warners Bay" at bounding box center [861, 32] width 206 height 14
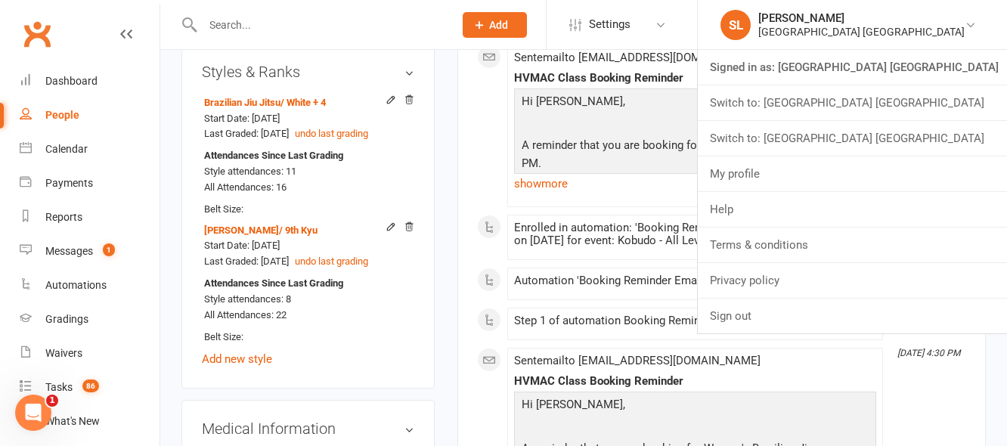
click at [929, 135] on link "Switch to: Hunter Valley Martial Arts Centre Waratah" at bounding box center [852, 138] width 309 height 35
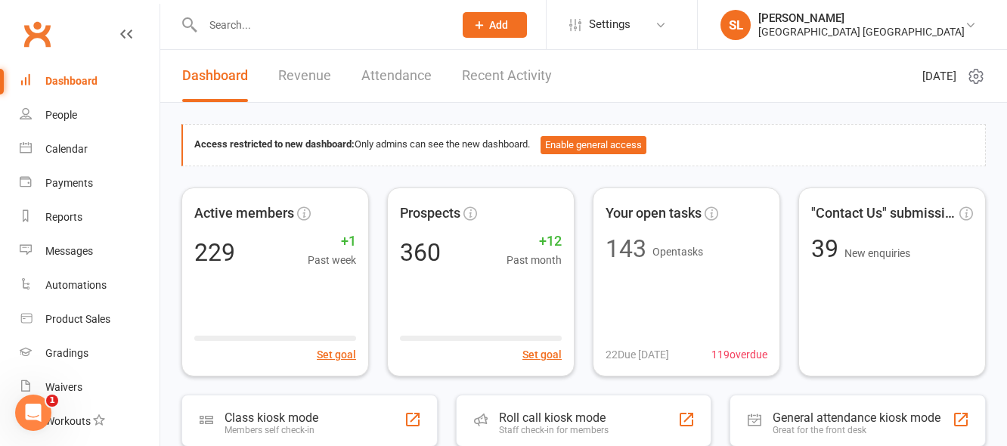
click at [232, 23] on input "text" at bounding box center [320, 24] width 245 height 21
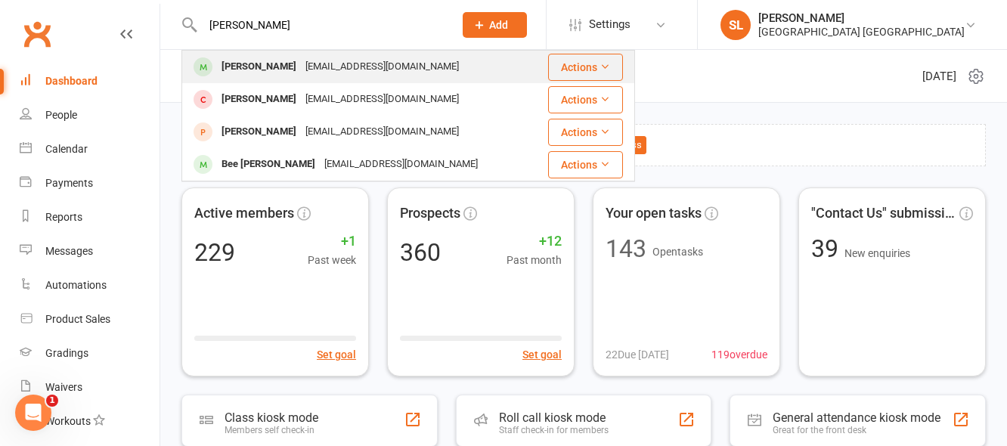
type input "[PERSON_NAME]"
click at [249, 64] on div "[PERSON_NAME]" at bounding box center [259, 67] width 84 height 22
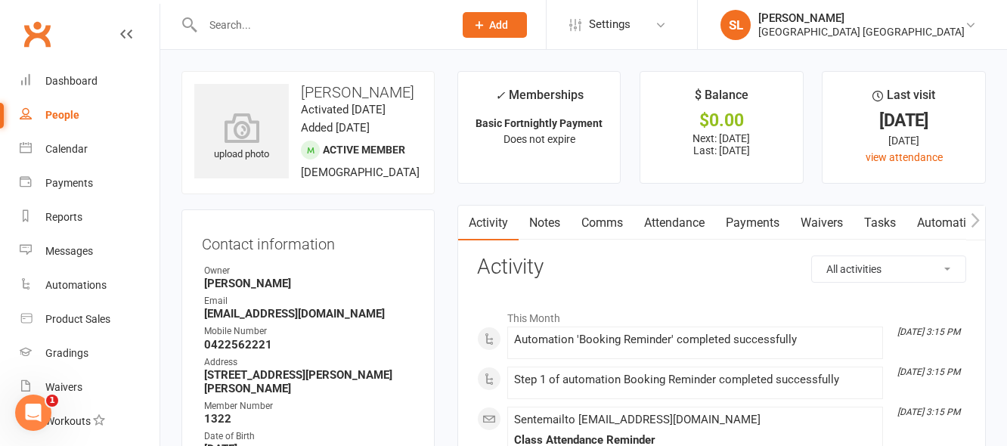
click at [744, 221] on link "Payments" at bounding box center [752, 223] width 75 height 35
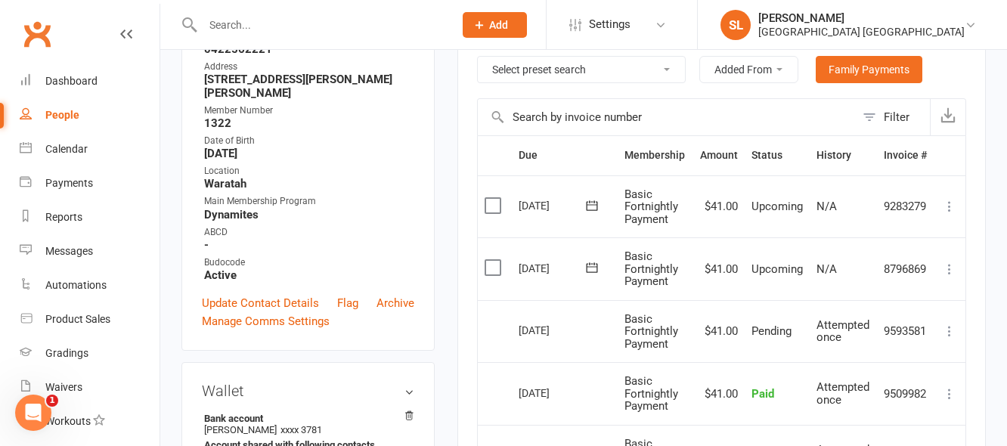
scroll to position [227, 0]
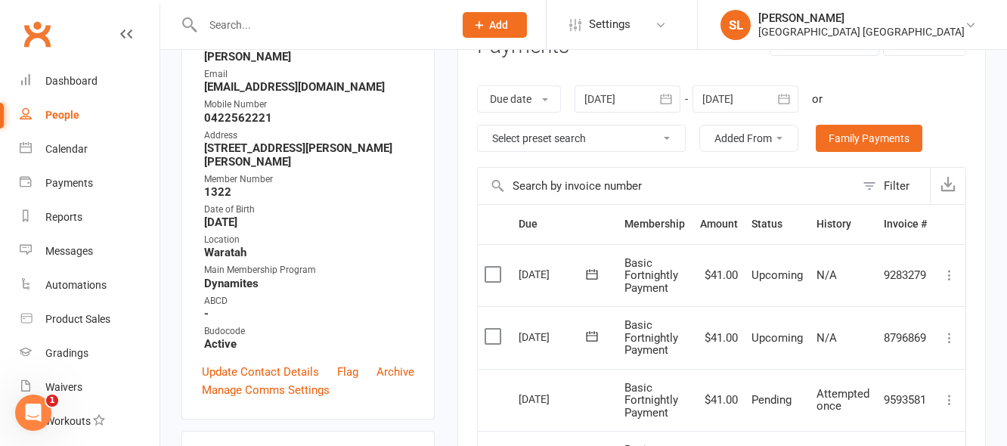
click at [271, 18] on input "text" at bounding box center [320, 24] width 245 height 21
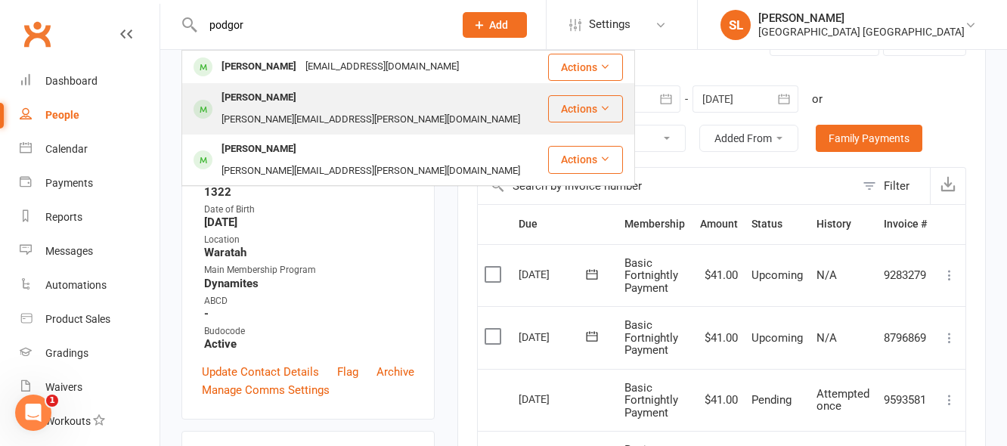
type input "podgor"
click at [262, 92] on div "[PERSON_NAME]" at bounding box center [259, 98] width 84 height 22
